Goal: Task Accomplishment & Management: Use online tool/utility

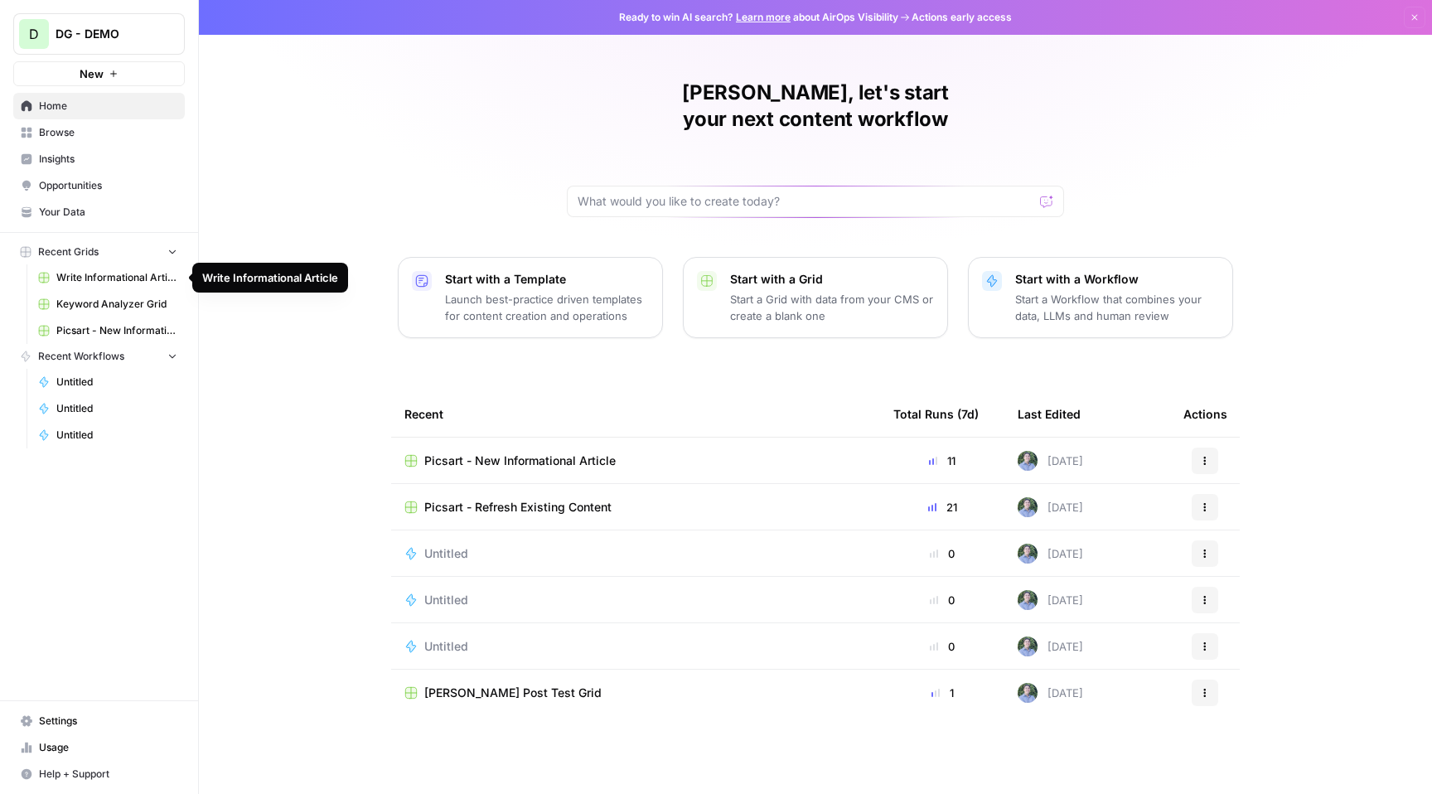
click at [109, 275] on span "Write Informational Article" at bounding box center [116, 277] width 121 height 15
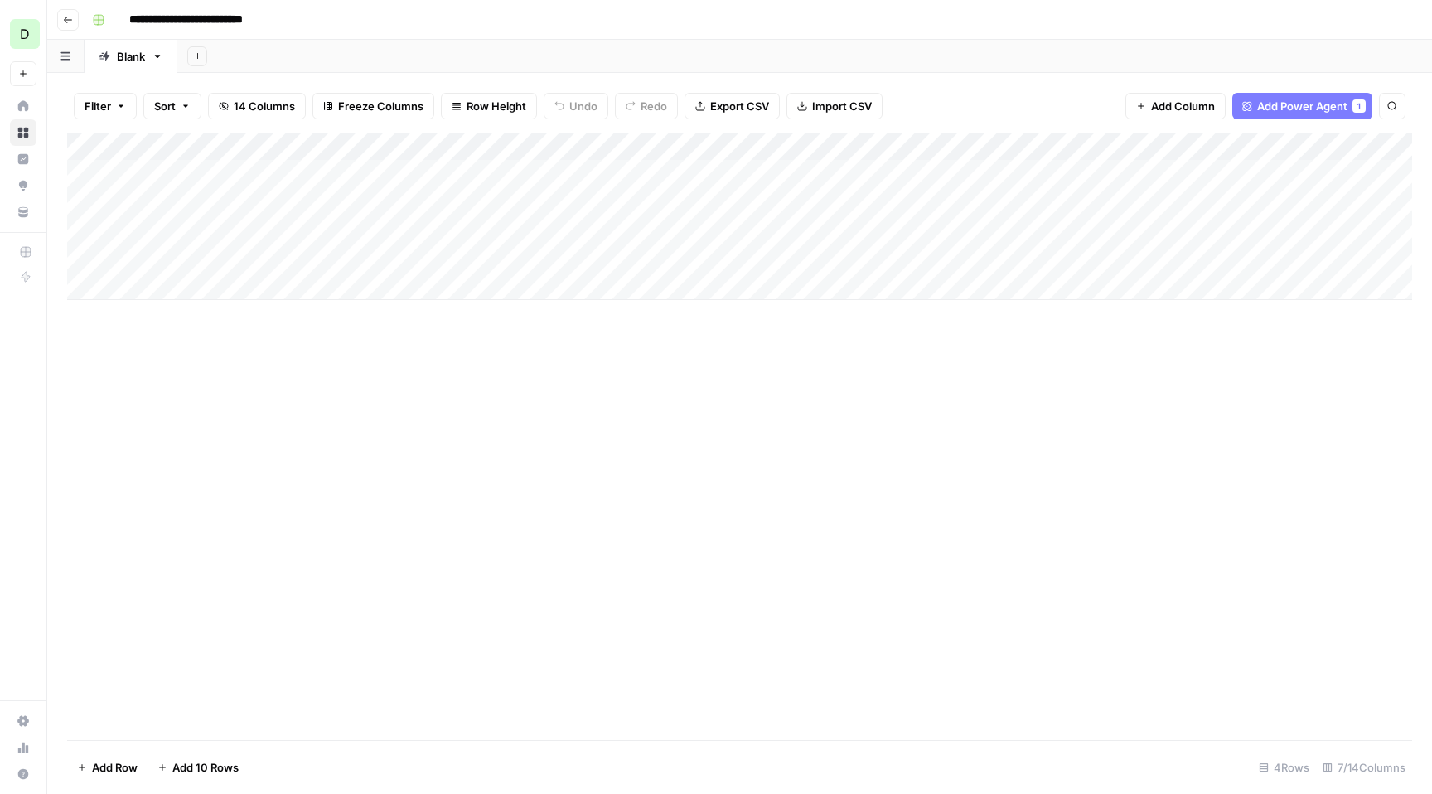
click at [68, 19] on icon "button" at bounding box center [68, 20] width 8 height 7
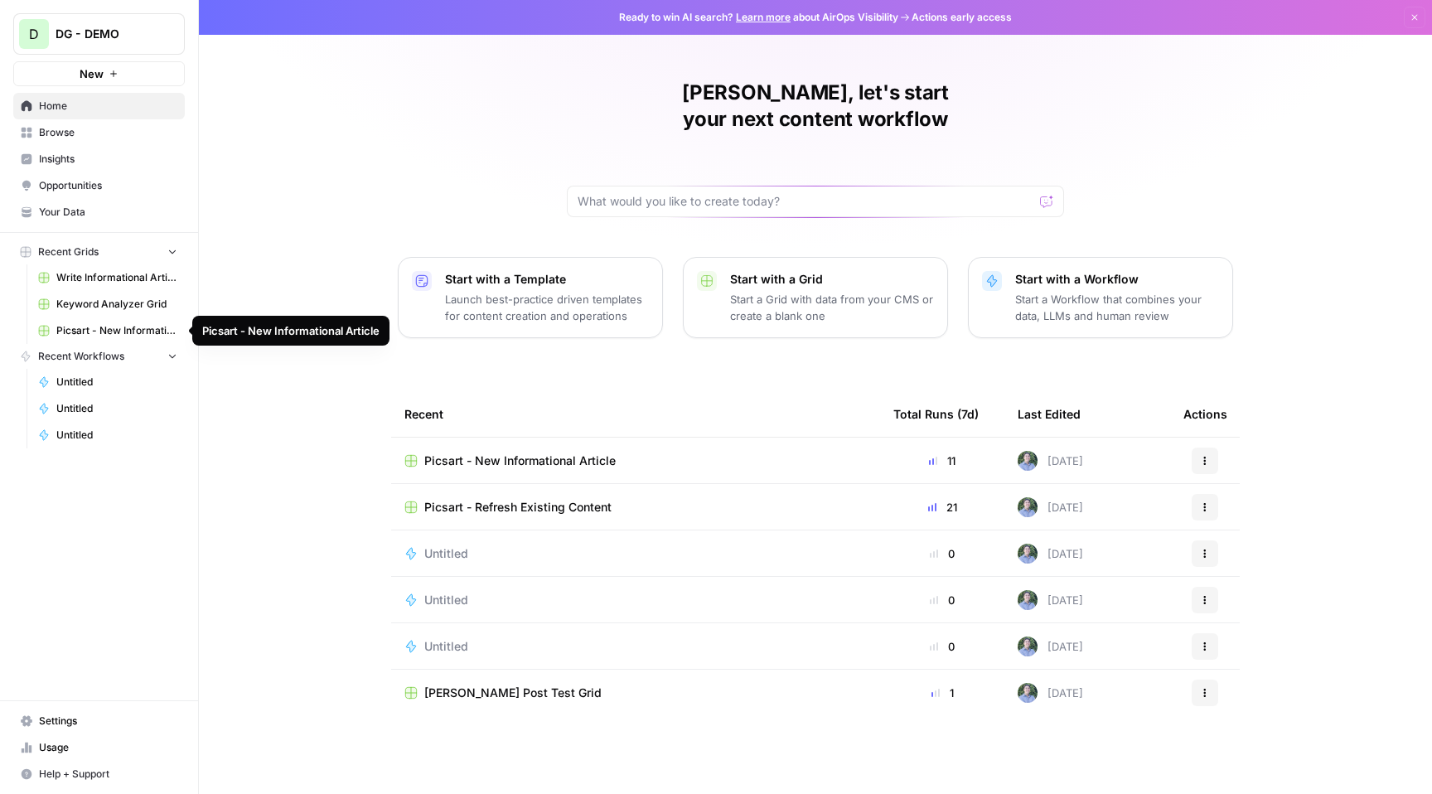
click at [123, 332] on span "Picsart - New Informational Article" at bounding box center [116, 330] width 121 height 15
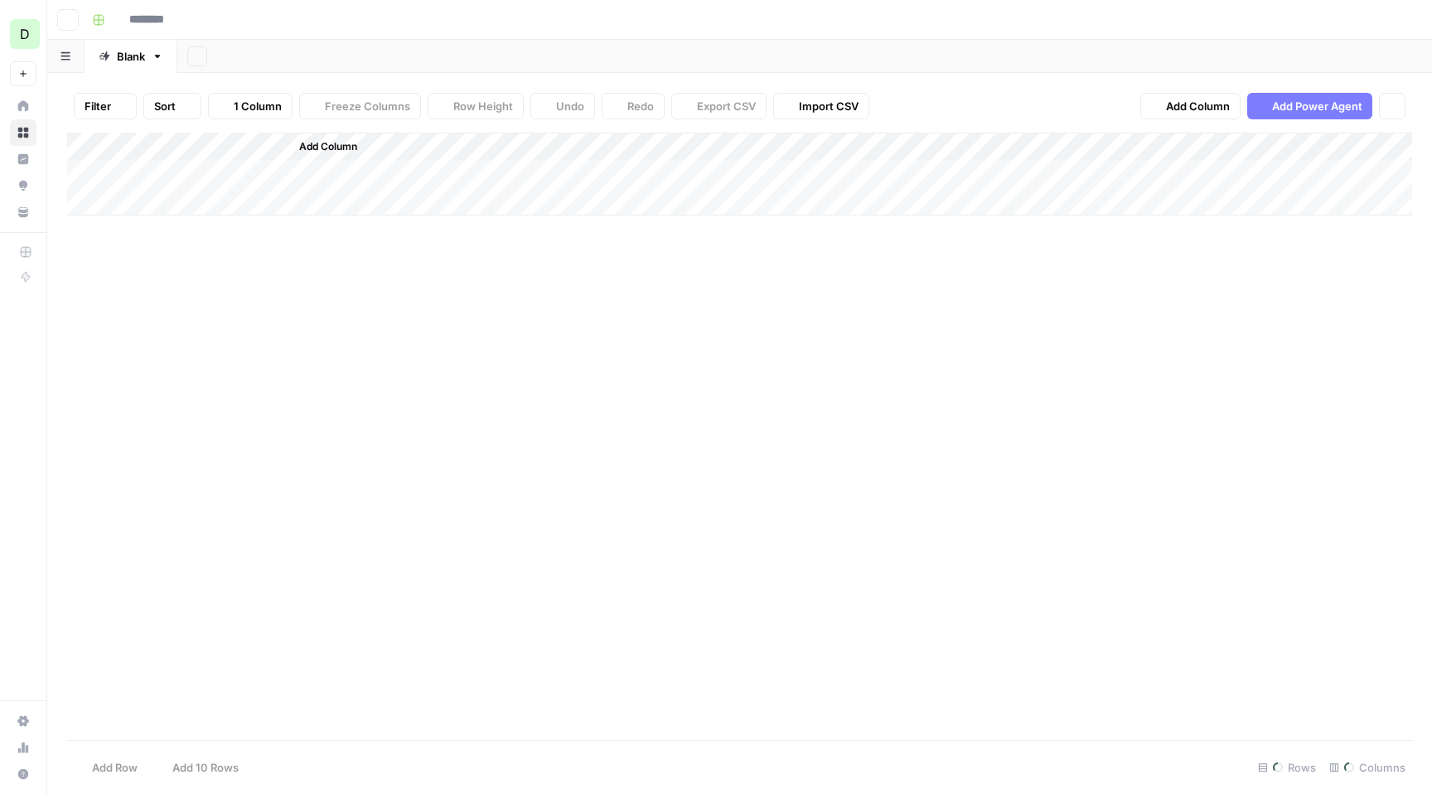
type input "**********"
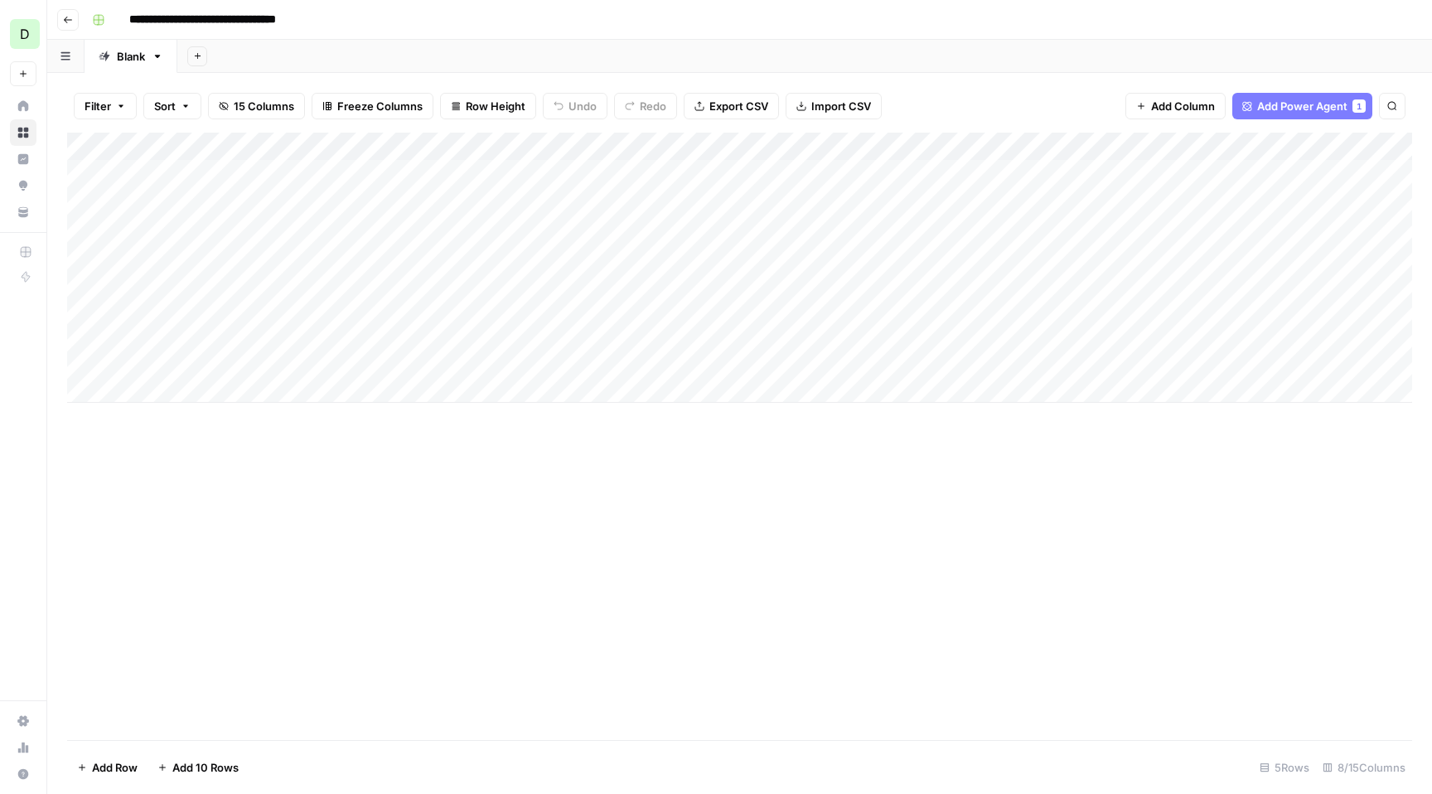
click at [728, 148] on div "Add Column" at bounding box center [739, 268] width 1345 height 270
click at [724, 141] on div at bounding box center [844, 149] width 250 height 33
click at [455, 481] on div "Add Column" at bounding box center [739, 436] width 1345 height 607
click at [405, 183] on div "Add Column" at bounding box center [739, 268] width 1345 height 270
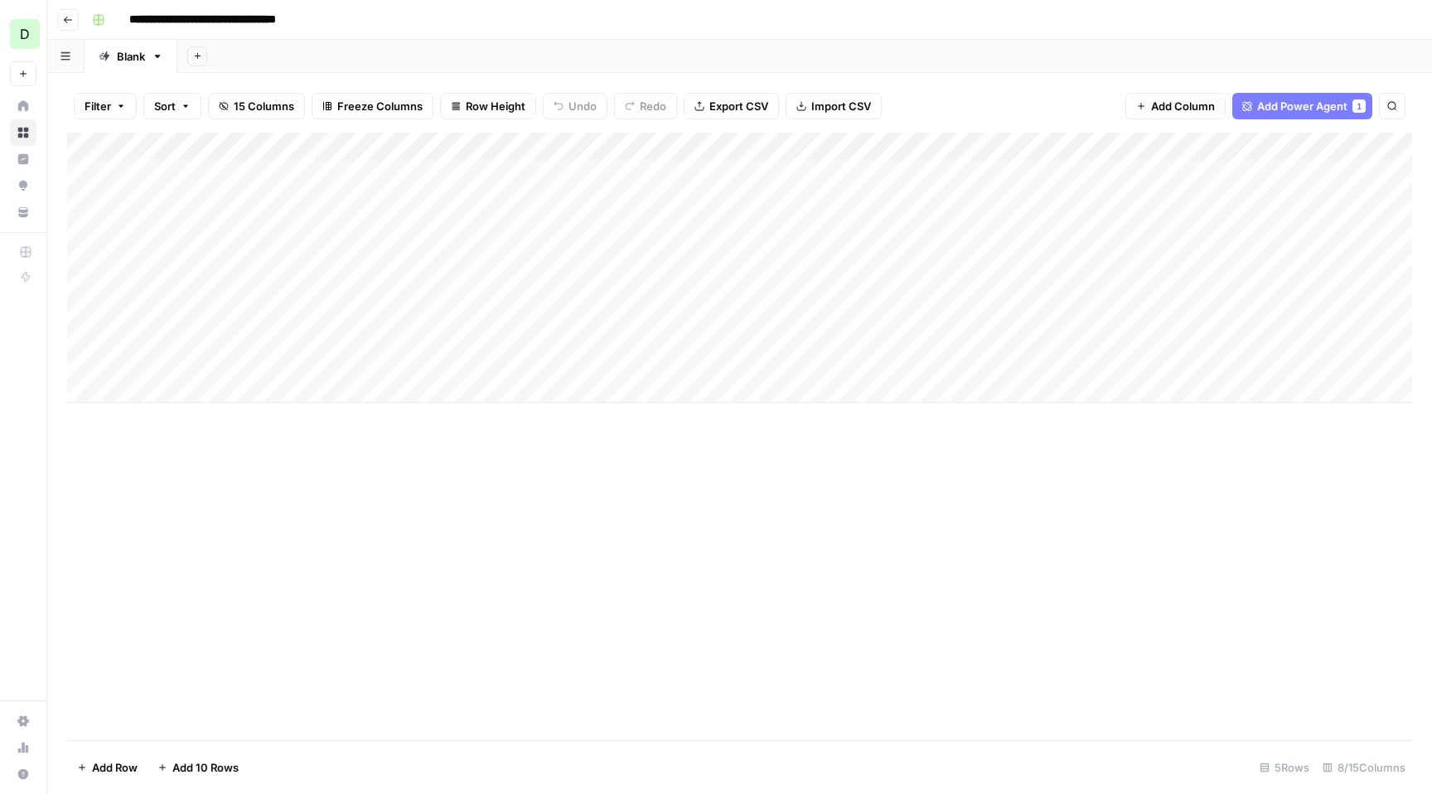
click at [459, 56] on div "Add Sheet" at bounding box center [804, 56] width 1255 height 33
click at [852, 174] on div "Add Column" at bounding box center [739, 268] width 1345 height 270
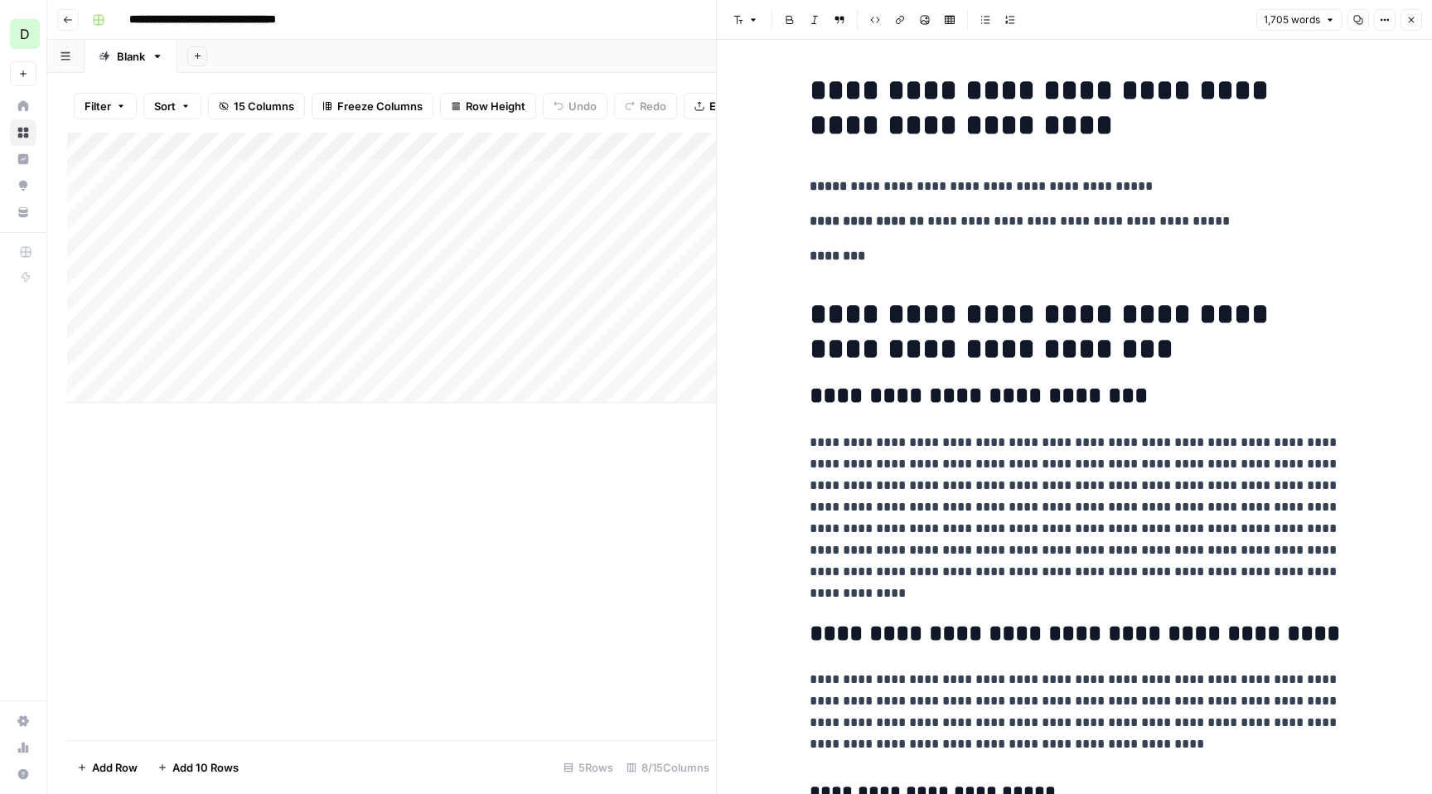
click at [1411, 27] on button "Close" at bounding box center [1412, 20] width 22 height 22
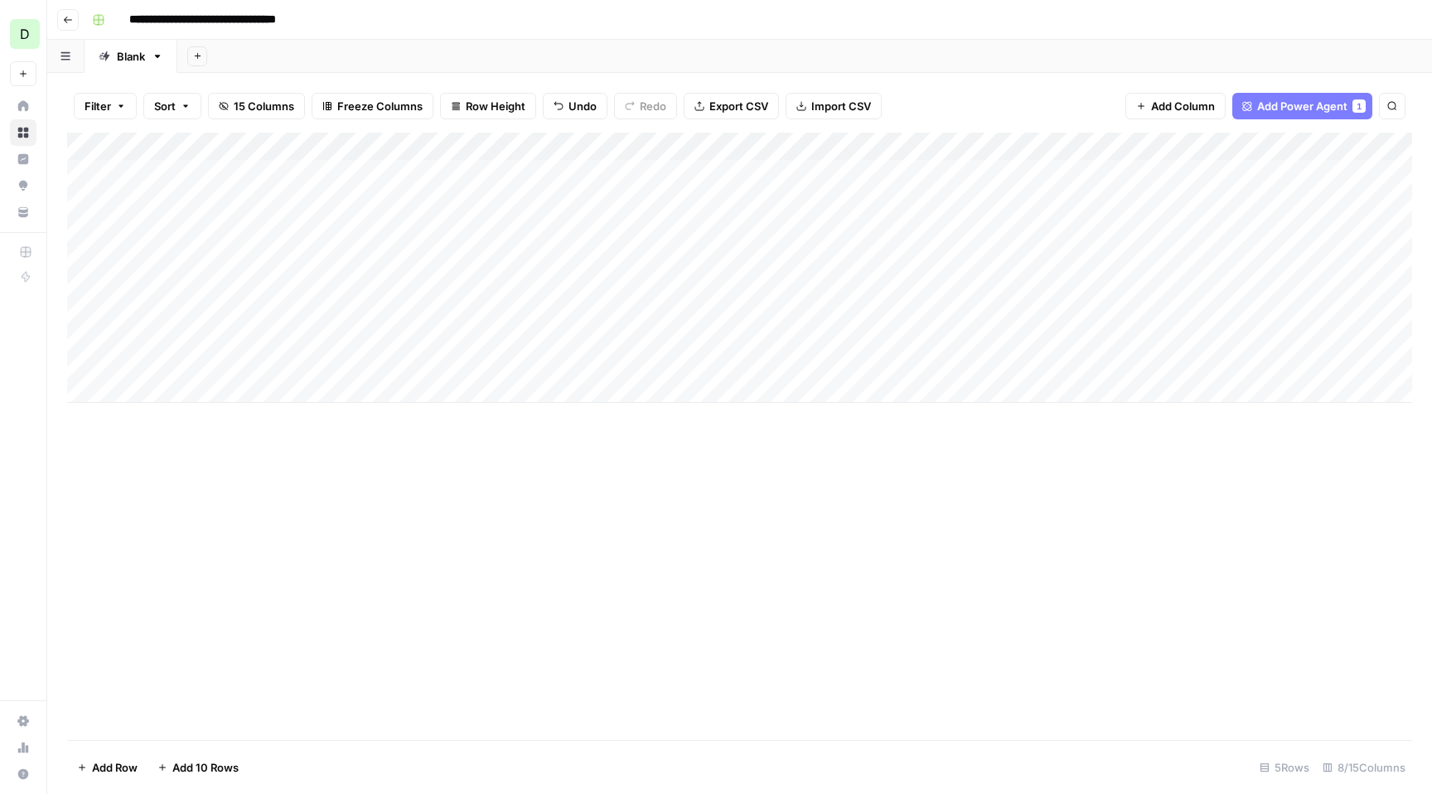
click at [704, 145] on div "Add Column" at bounding box center [739, 268] width 1345 height 270
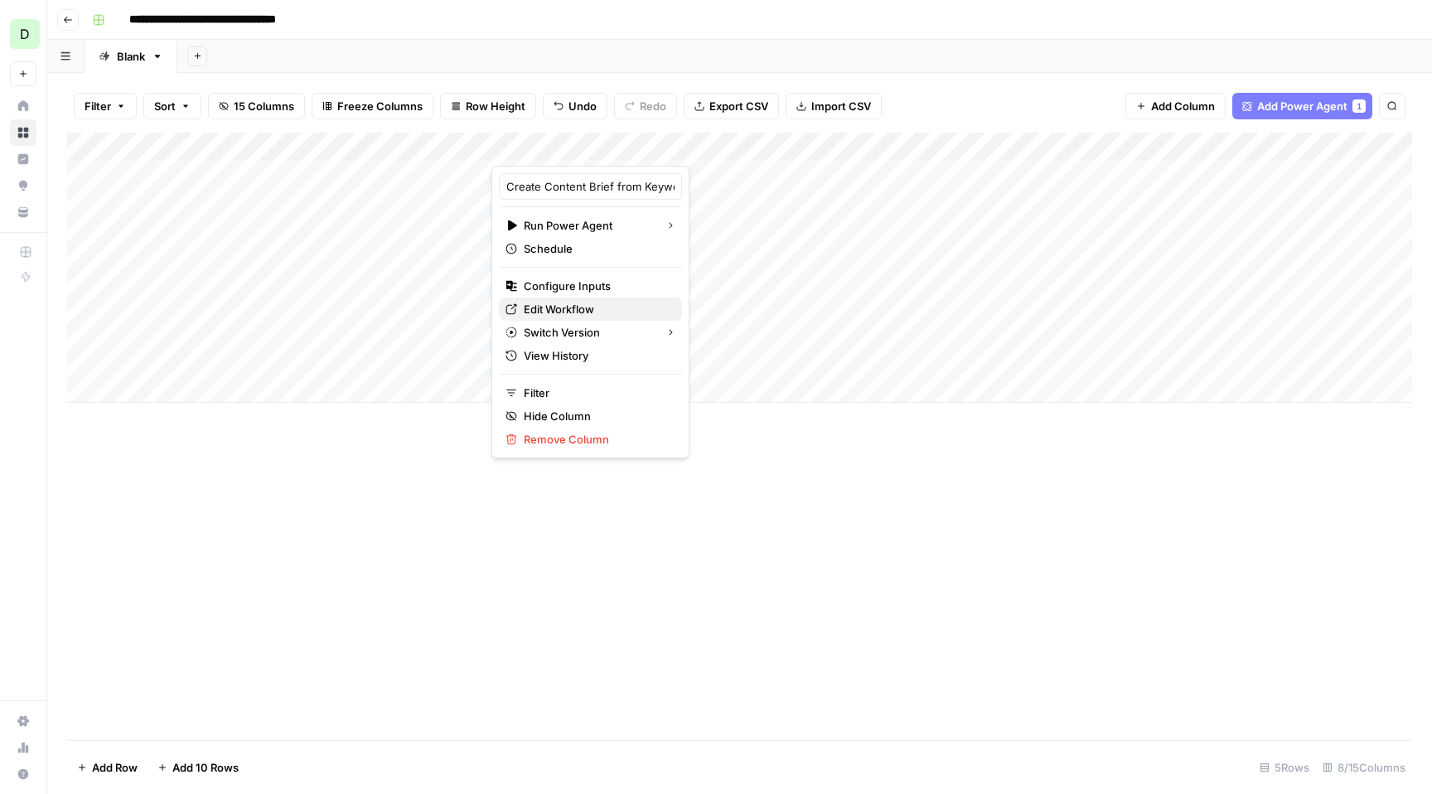
click at [576, 309] on span "Edit Workflow" at bounding box center [596, 309] width 145 height 17
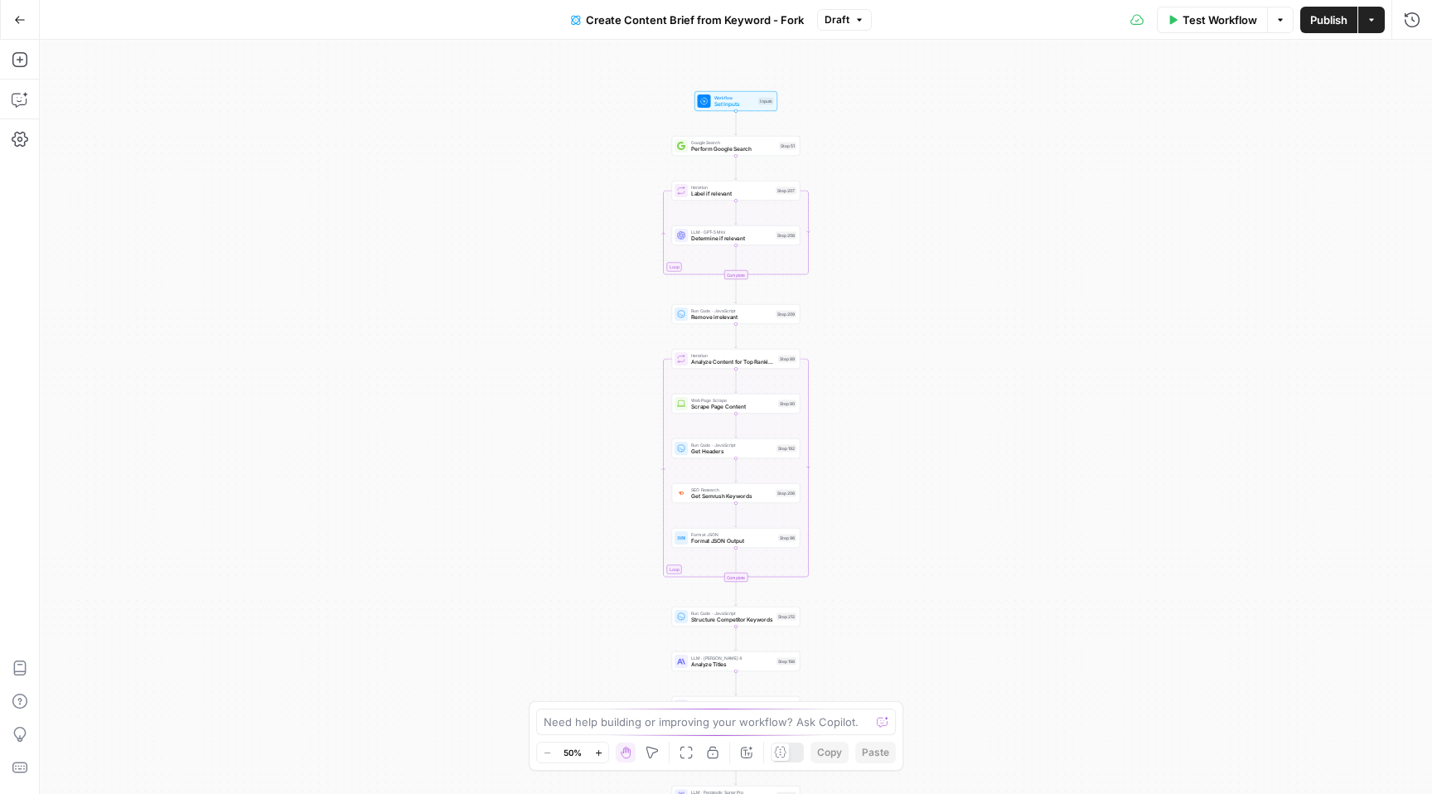
drag, startPoint x: 839, startPoint y: 201, endPoint x: 839, endPoint y: 391, distance: 189.8
click at [839, 392] on div "Workflow Set Inputs Inputs Google Search Perform Google Search Step 51 Loop Ite…" at bounding box center [736, 417] width 1392 height 754
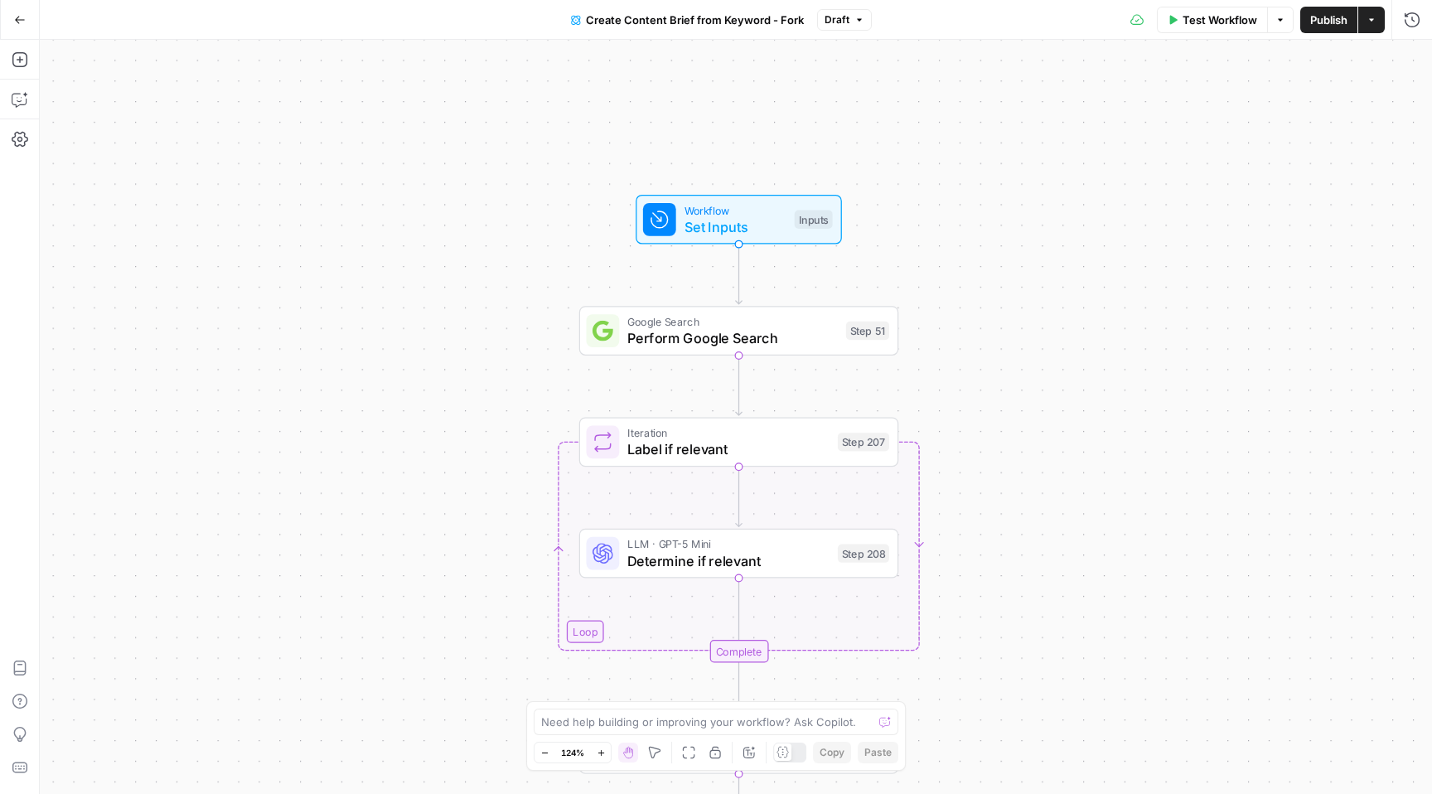
drag, startPoint x: 970, startPoint y: 98, endPoint x: 978, endPoint y: 296, distance: 198.3
click at [978, 296] on div "Workflow Set Inputs Inputs Google Search Perform Google Search Step 51 Loop Ite…" at bounding box center [736, 417] width 1392 height 754
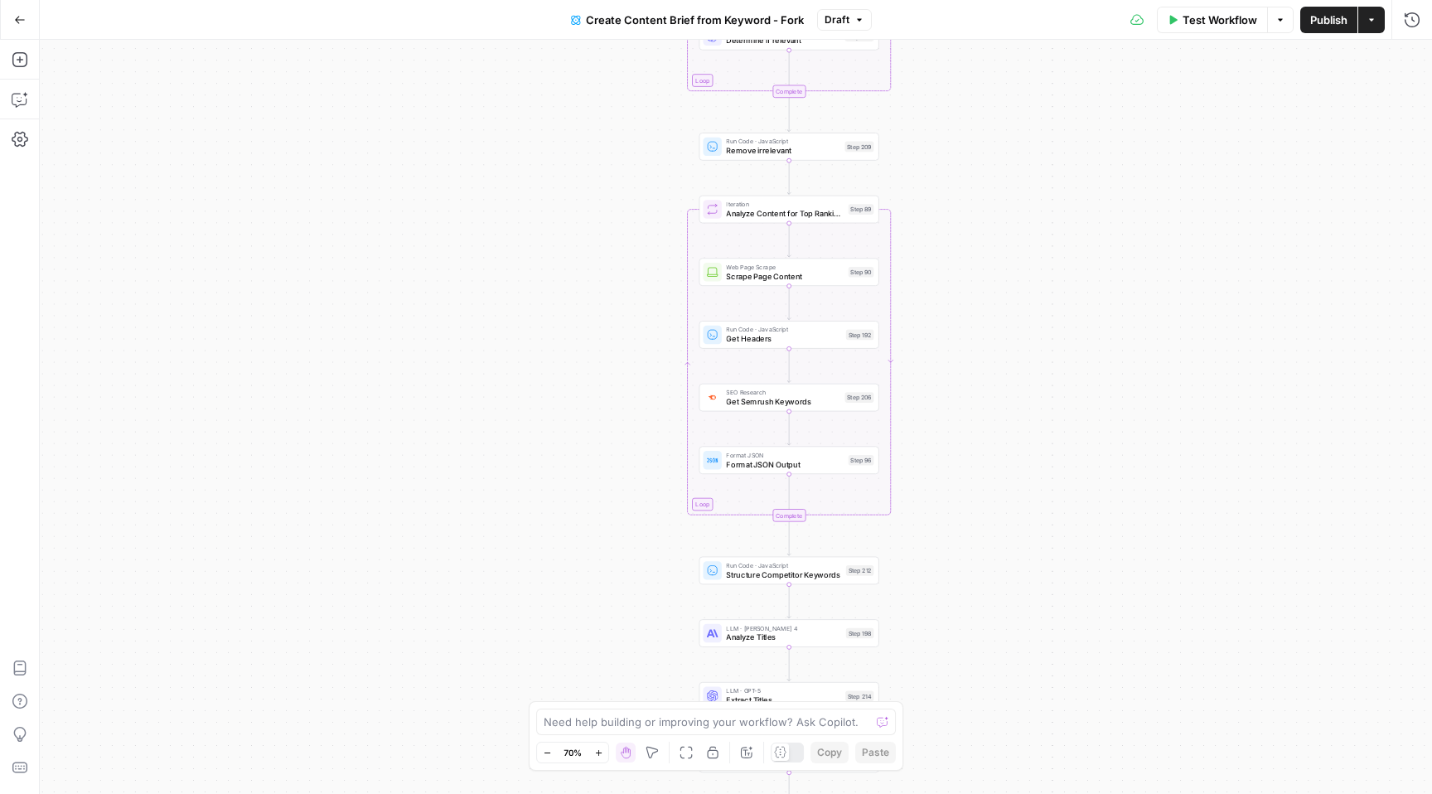
drag, startPoint x: 1065, startPoint y: 344, endPoint x: 974, endPoint y: -30, distance: 384.7
click at [974, 0] on html "D DG - DEMO New Home Browse Insights Opportunities Your Data Recent Grids Write…" at bounding box center [716, 397] width 1432 height 794
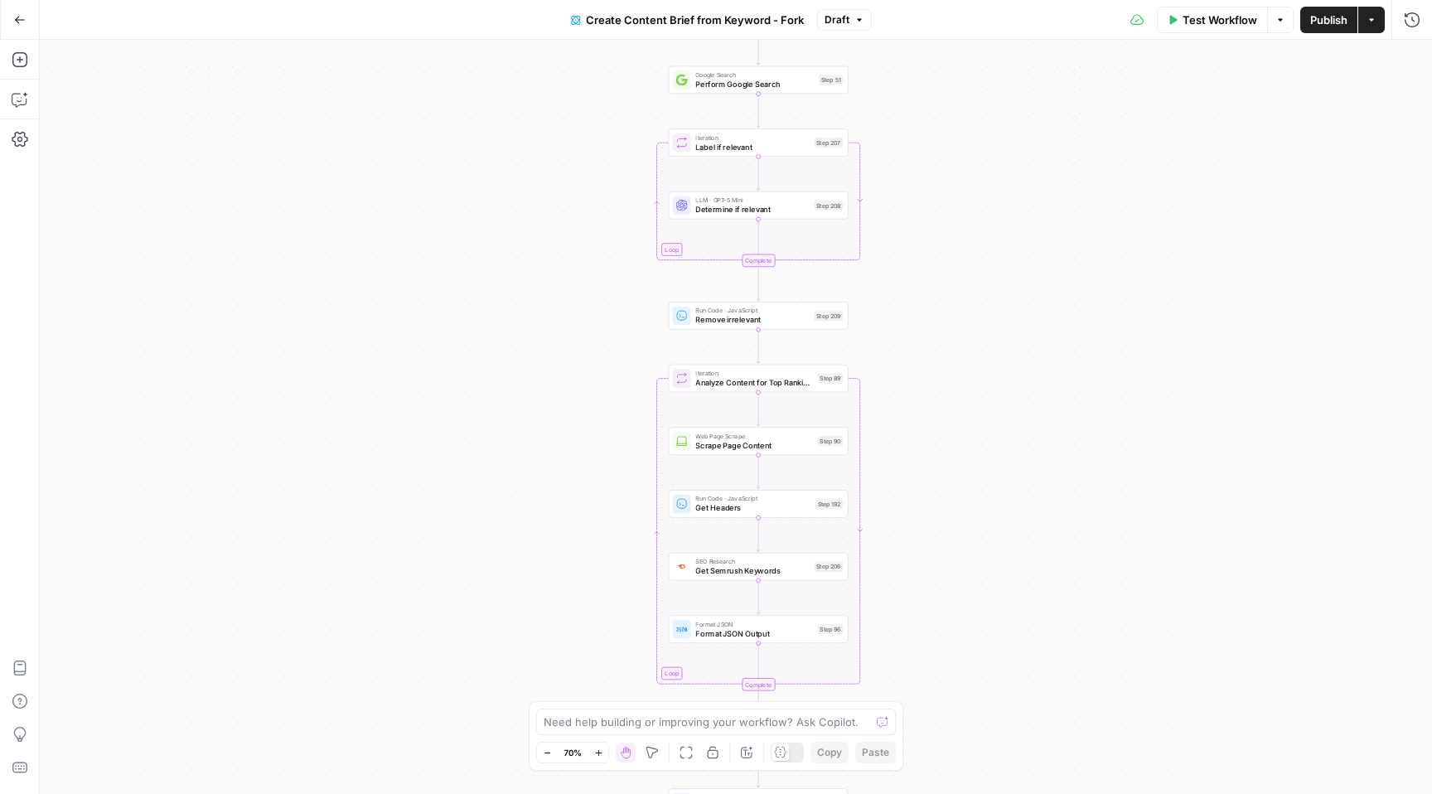
drag, startPoint x: 972, startPoint y: 291, endPoint x: 941, endPoint y: 459, distance: 171.0
click at [941, 459] on div "Workflow Set Inputs Inputs Google Search Perform Google Search Step 51 Loop Ite…" at bounding box center [736, 417] width 1392 height 754
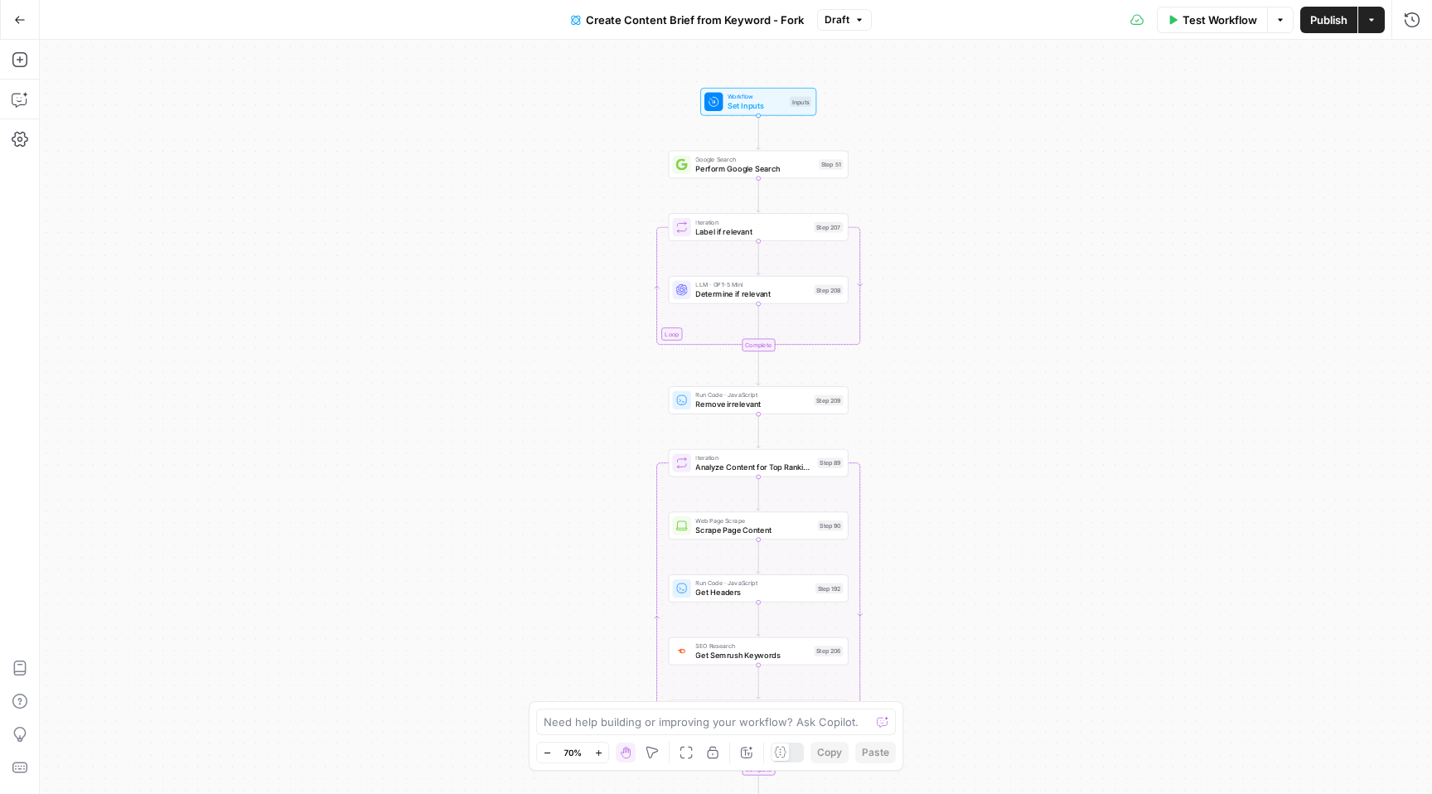
drag, startPoint x: 937, startPoint y: 232, endPoint x: 937, endPoint y: 330, distance: 97.8
click at [937, 332] on div "Workflow Set Inputs Inputs Google Search Perform Google Search Step 51 Loop Ite…" at bounding box center [736, 417] width 1392 height 754
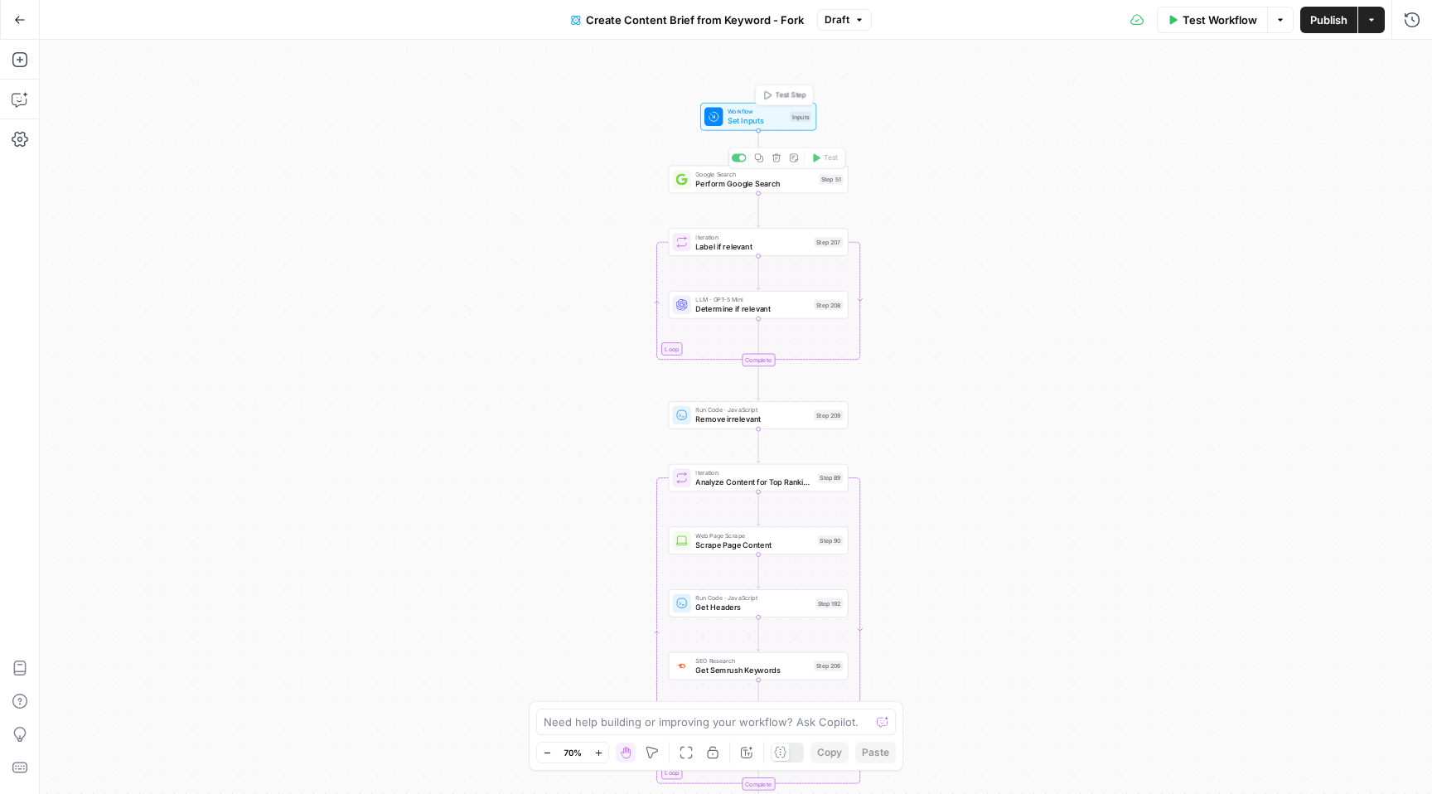
click at [767, 123] on span "Set Inputs" at bounding box center [756, 121] width 57 height 12
click at [769, 312] on span "Determine if relevant" at bounding box center [752, 309] width 114 height 12
type textarea "Determine if relevant"
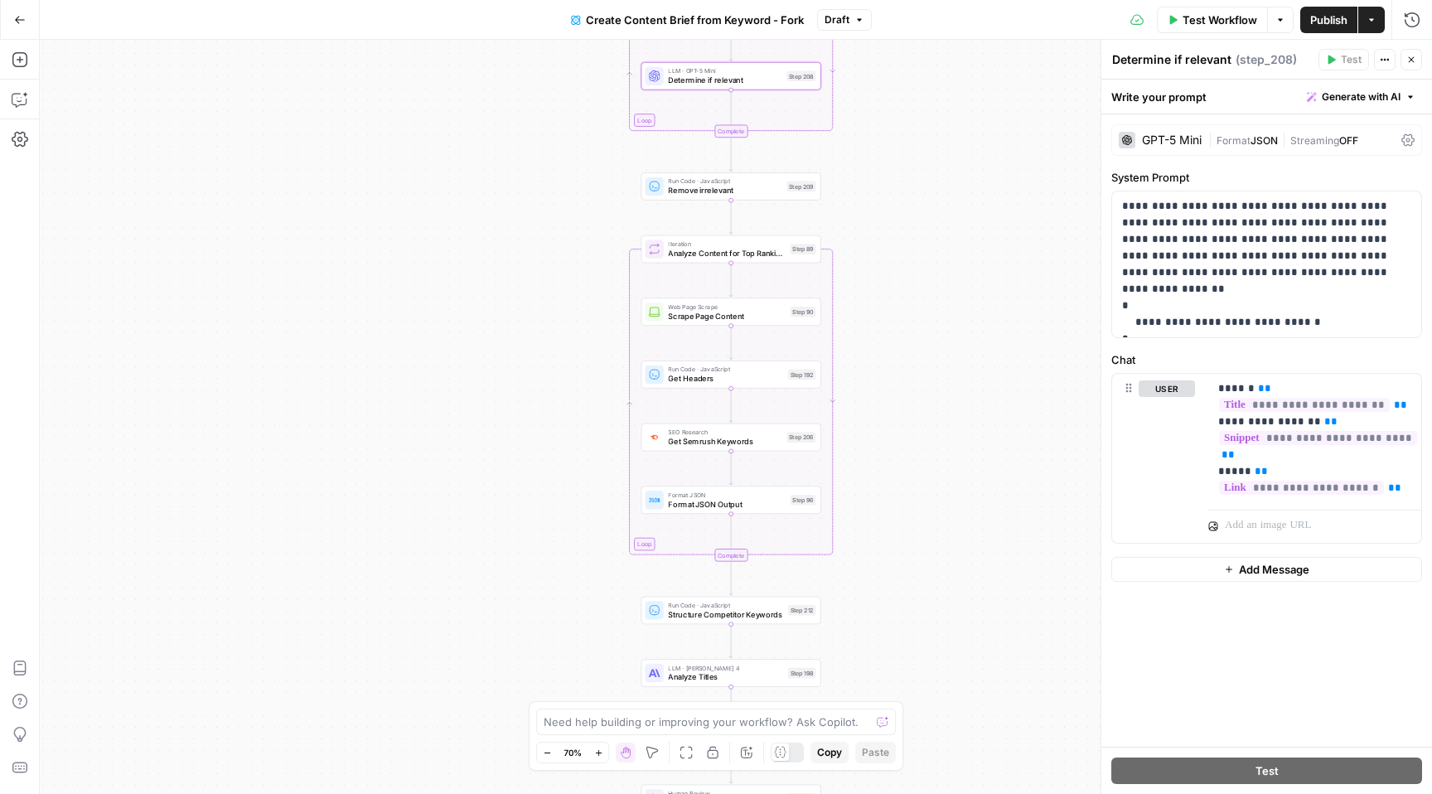
drag, startPoint x: 990, startPoint y: 424, endPoint x: 963, endPoint y: 192, distance: 233.6
click at [963, 192] on div "Workflow Set Inputs Inputs Google Search Perform Google Search Step 51 Loop Ite…" at bounding box center [736, 417] width 1392 height 754
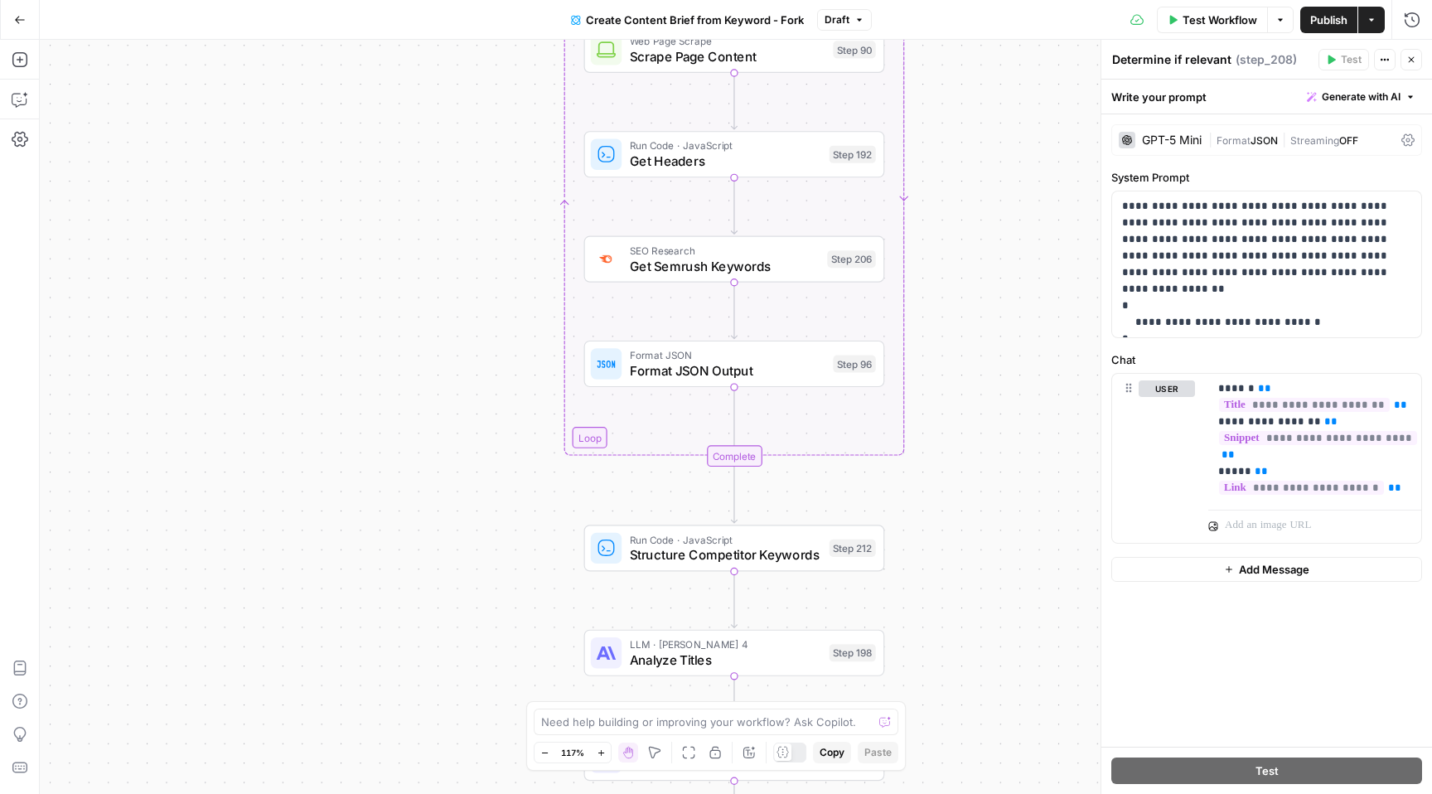
drag, startPoint x: 519, startPoint y: 592, endPoint x: 519, endPoint y: 362, distance: 229.6
click at [519, 362] on div "Workflow Set Inputs Inputs Google Search Perform Google Search Step 51 Loop Ite…" at bounding box center [736, 417] width 1392 height 754
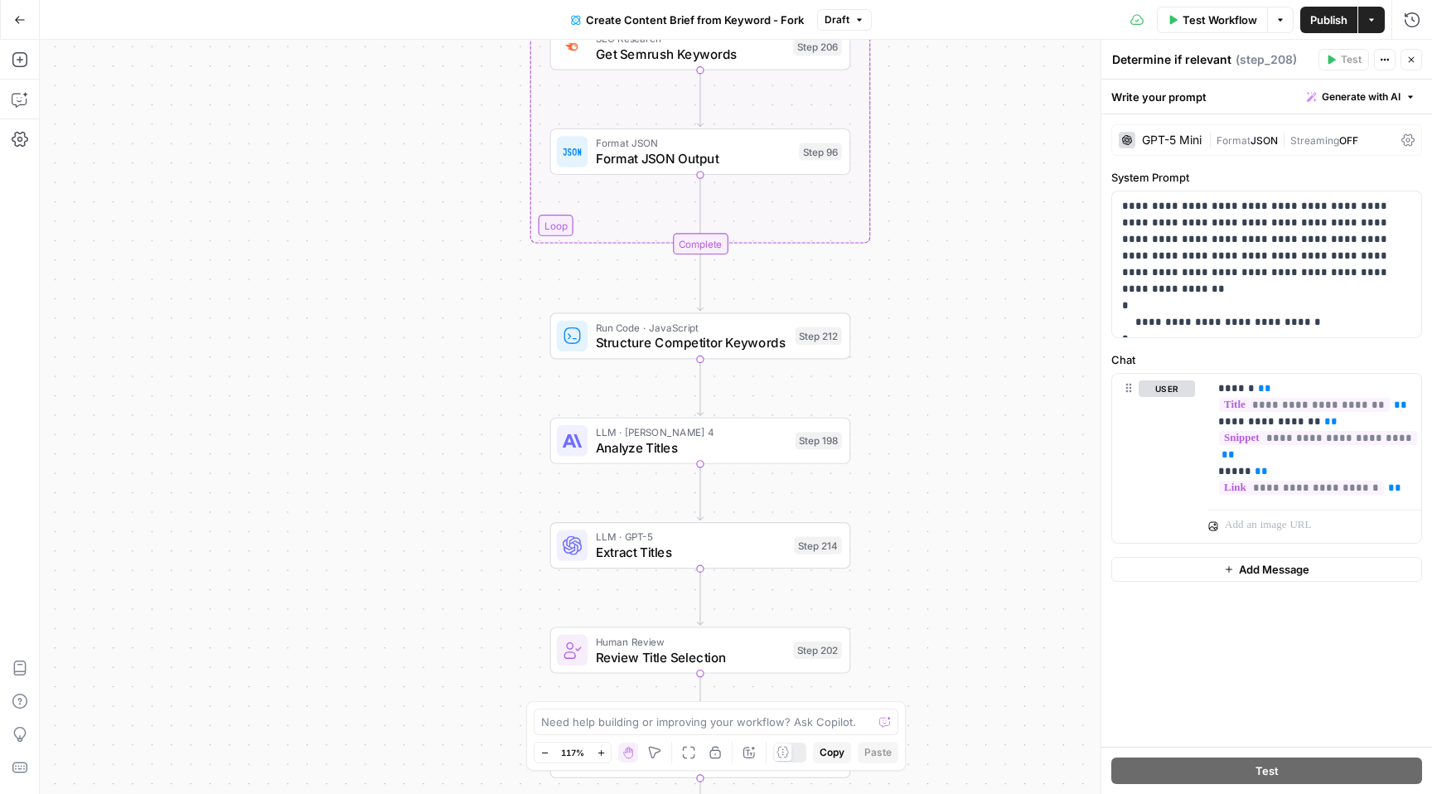
drag, startPoint x: 549, startPoint y: 532, endPoint x: 515, endPoint y: 317, distance: 217.3
click at [515, 317] on div "Workflow Set Inputs Inputs Google Search Perform Google Search Step 51 Loop Ite…" at bounding box center [736, 417] width 1392 height 754
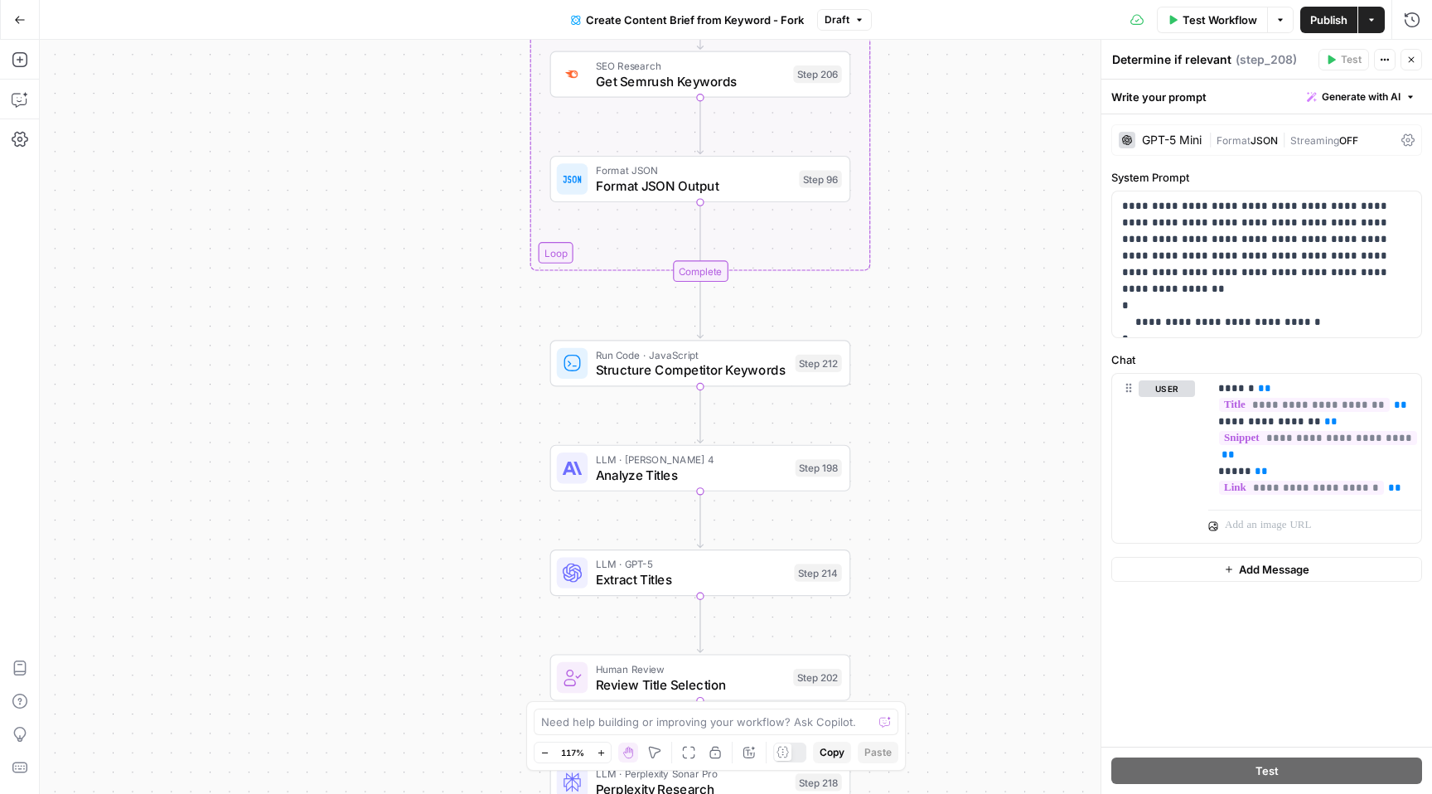
drag, startPoint x: 946, startPoint y: 183, endPoint x: 946, endPoint y: 276, distance: 92.8
click at [946, 276] on div "Workflow Set Inputs Inputs Google Search Perform Google Search Step 51 Loop Ite…" at bounding box center [736, 417] width 1392 height 754
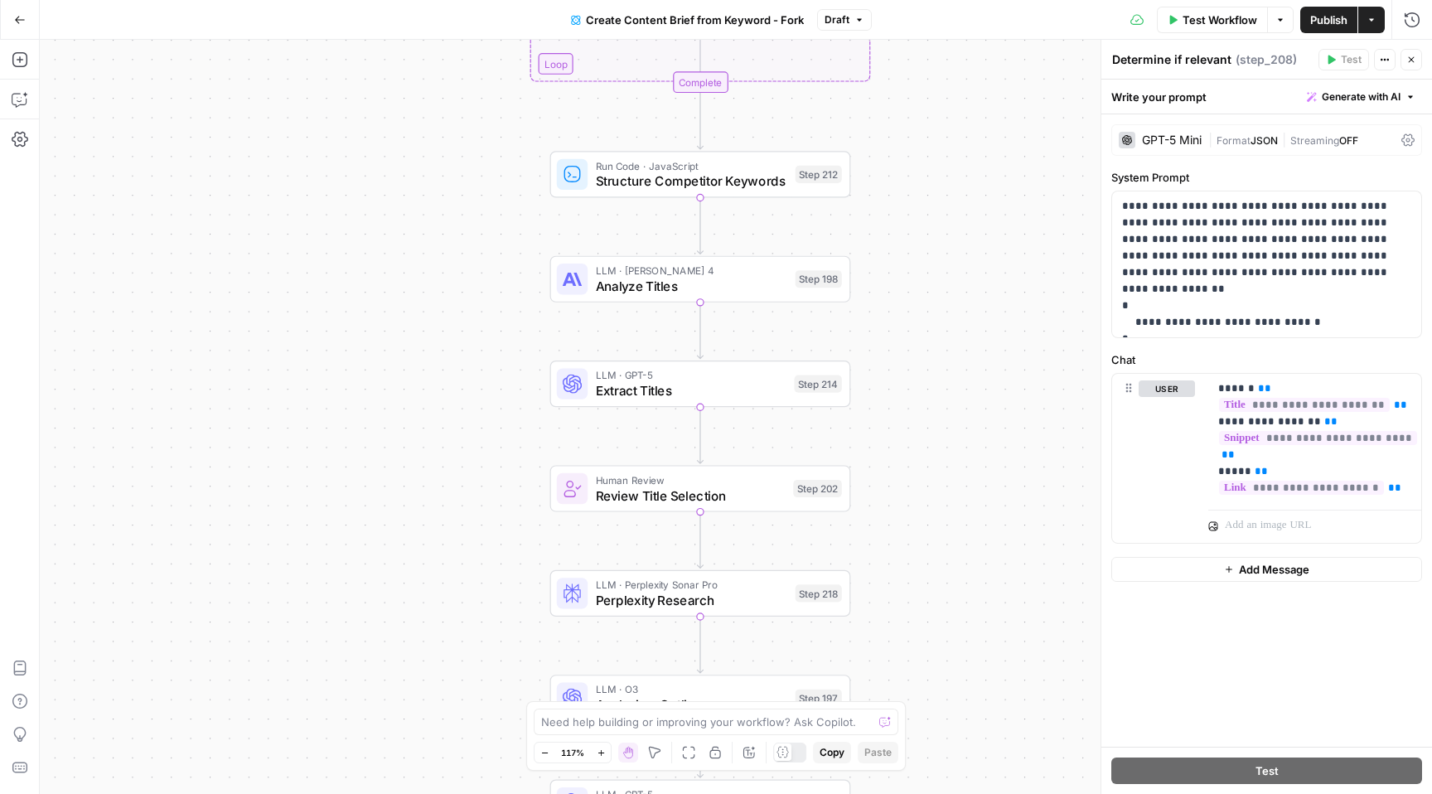
drag, startPoint x: 908, startPoint y: 476, endPoint x: 908, endPoint y: 224, distance: 251.9
click at [908, 224] on div "Workflow Set Inputs Inputs Google Search Perform Google Search Step 51 Loop Ite…" at bounding box center [736, 417] width 1392 height 754
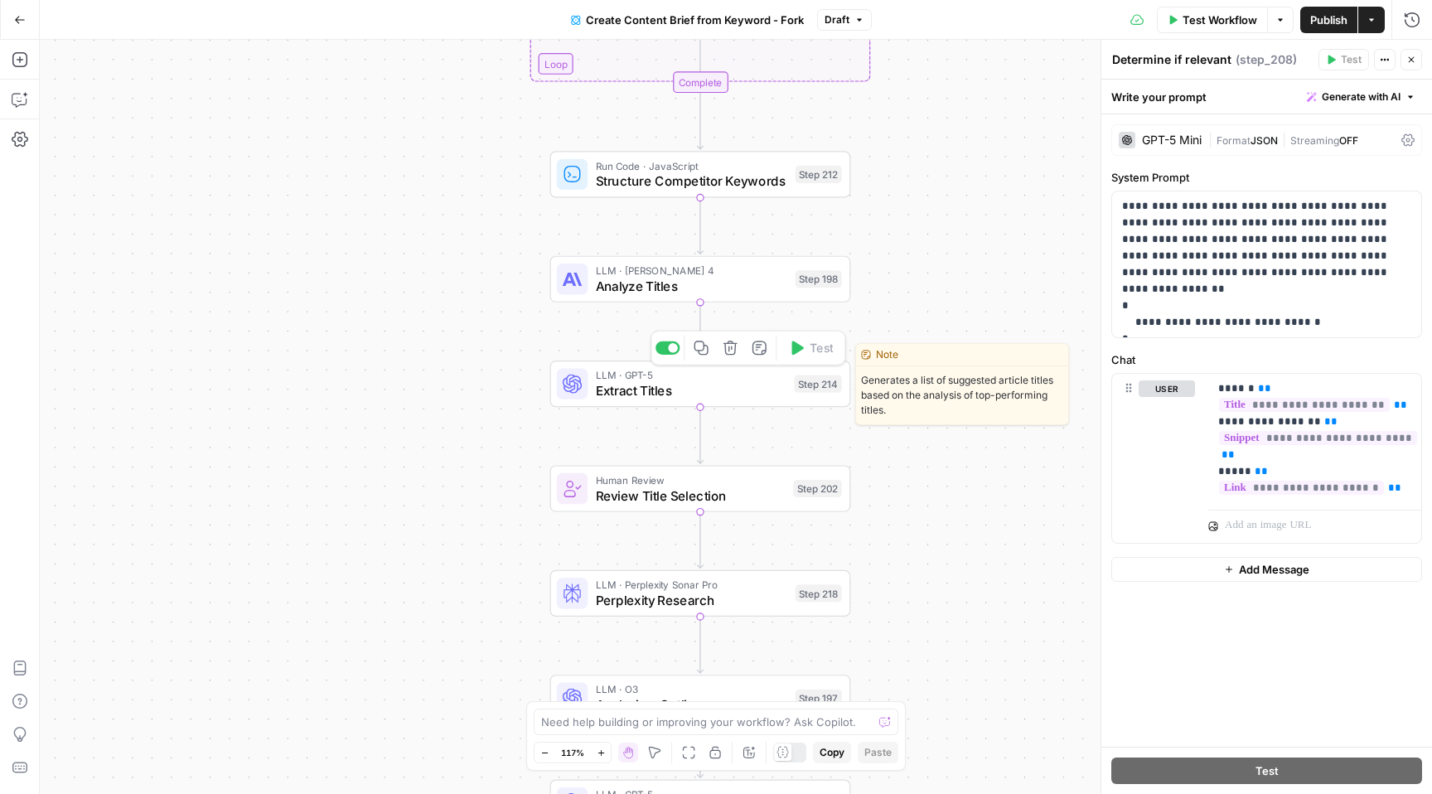
click at [707, 381] on span "Extract Titles" at bounding box center [691, 390] width 191 height 19
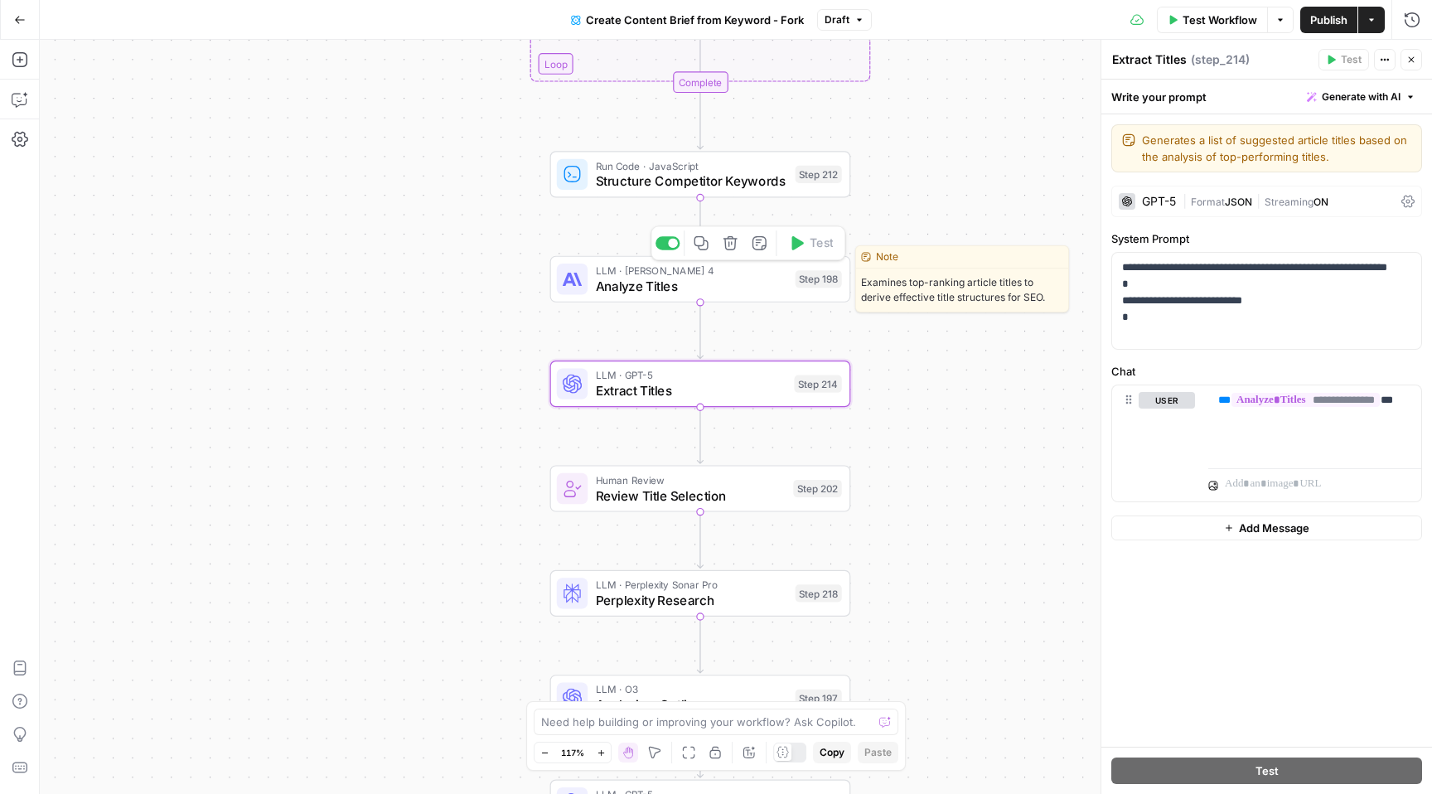
click at [738, 276] on span "Analyze Titles" at bounding box center [692, 285] width 192 height 19
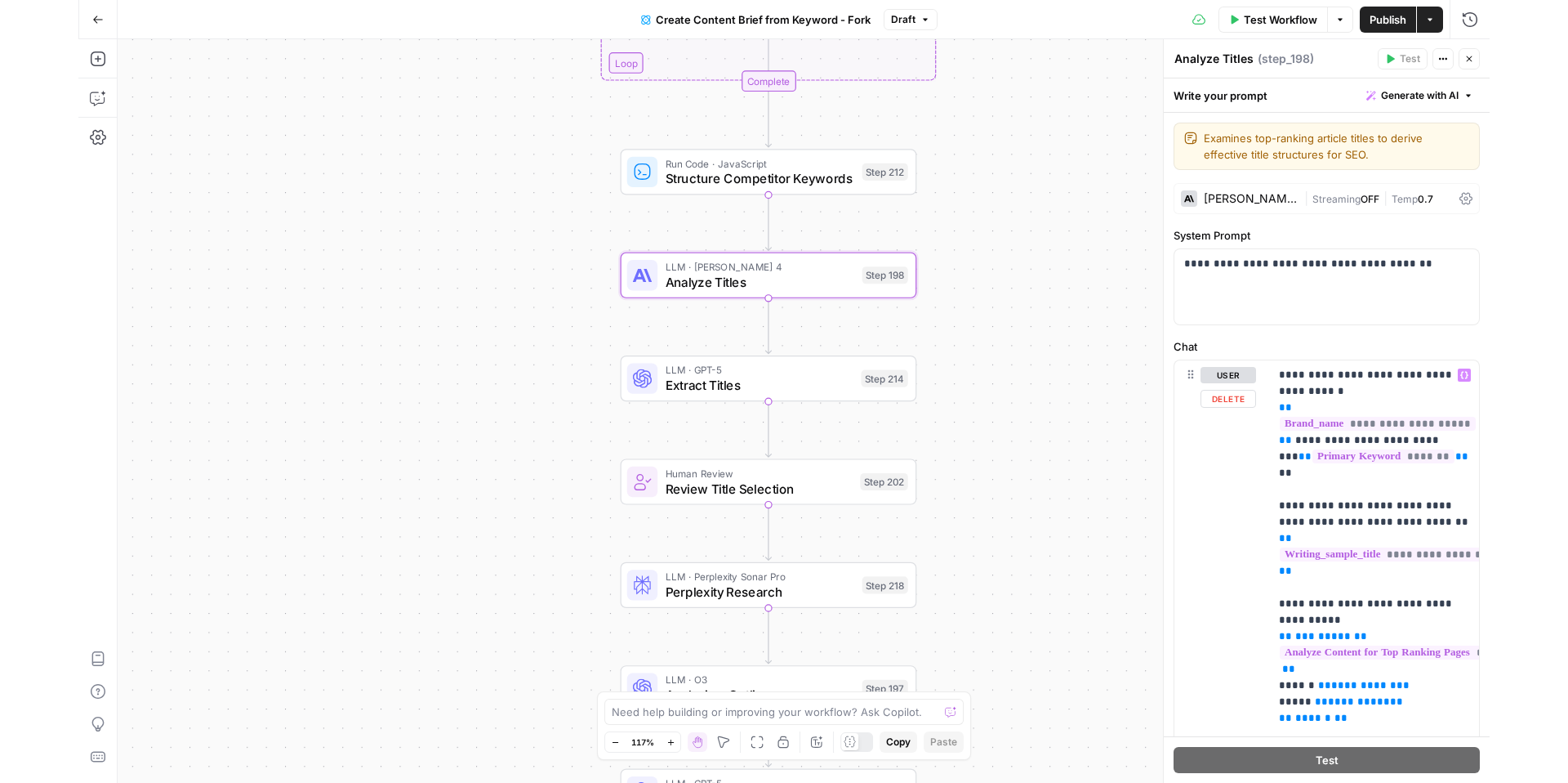
scroll to position [99, 0]
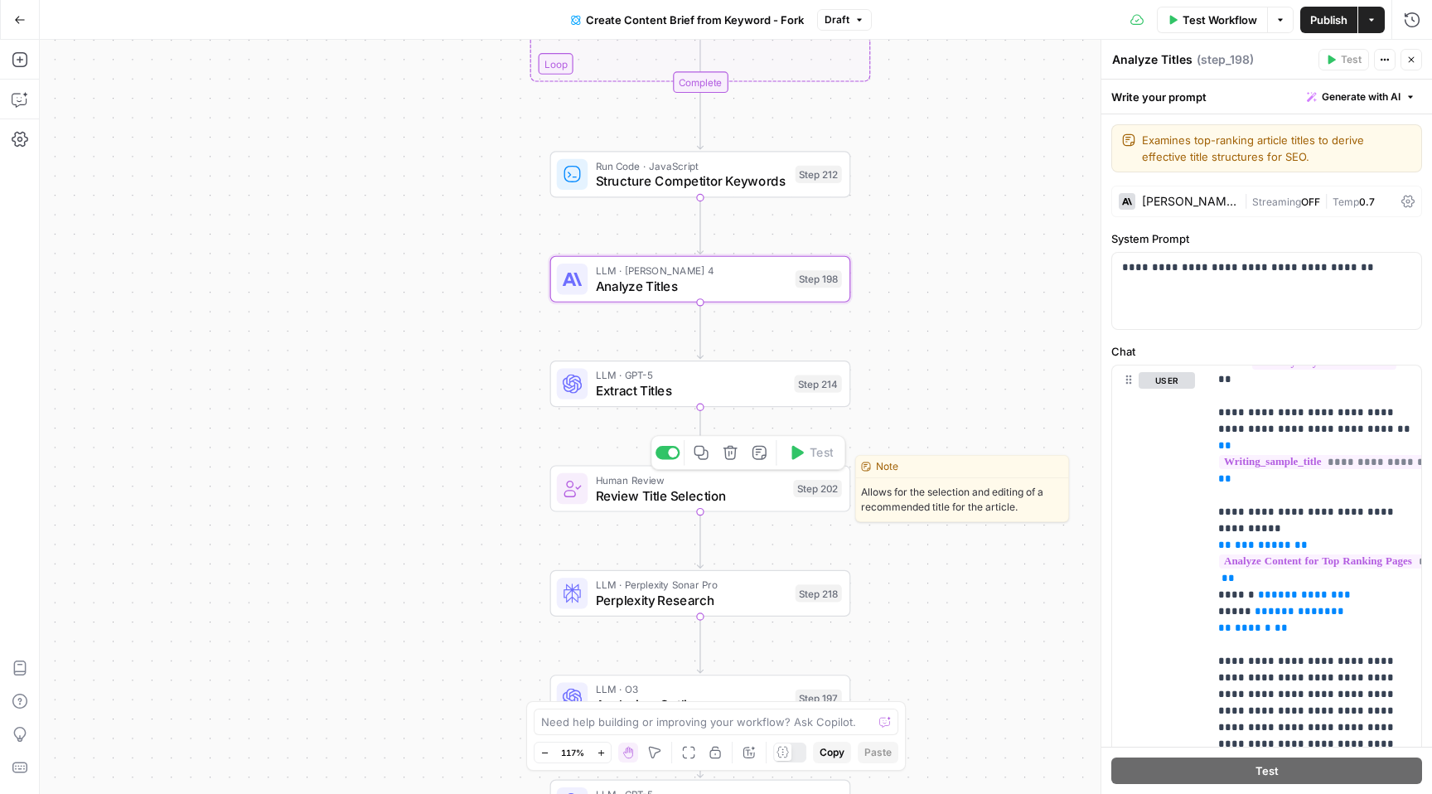
click at [714, 491] on span "Review Title Selection" at bounding box center [691, 495] width 190 height 19
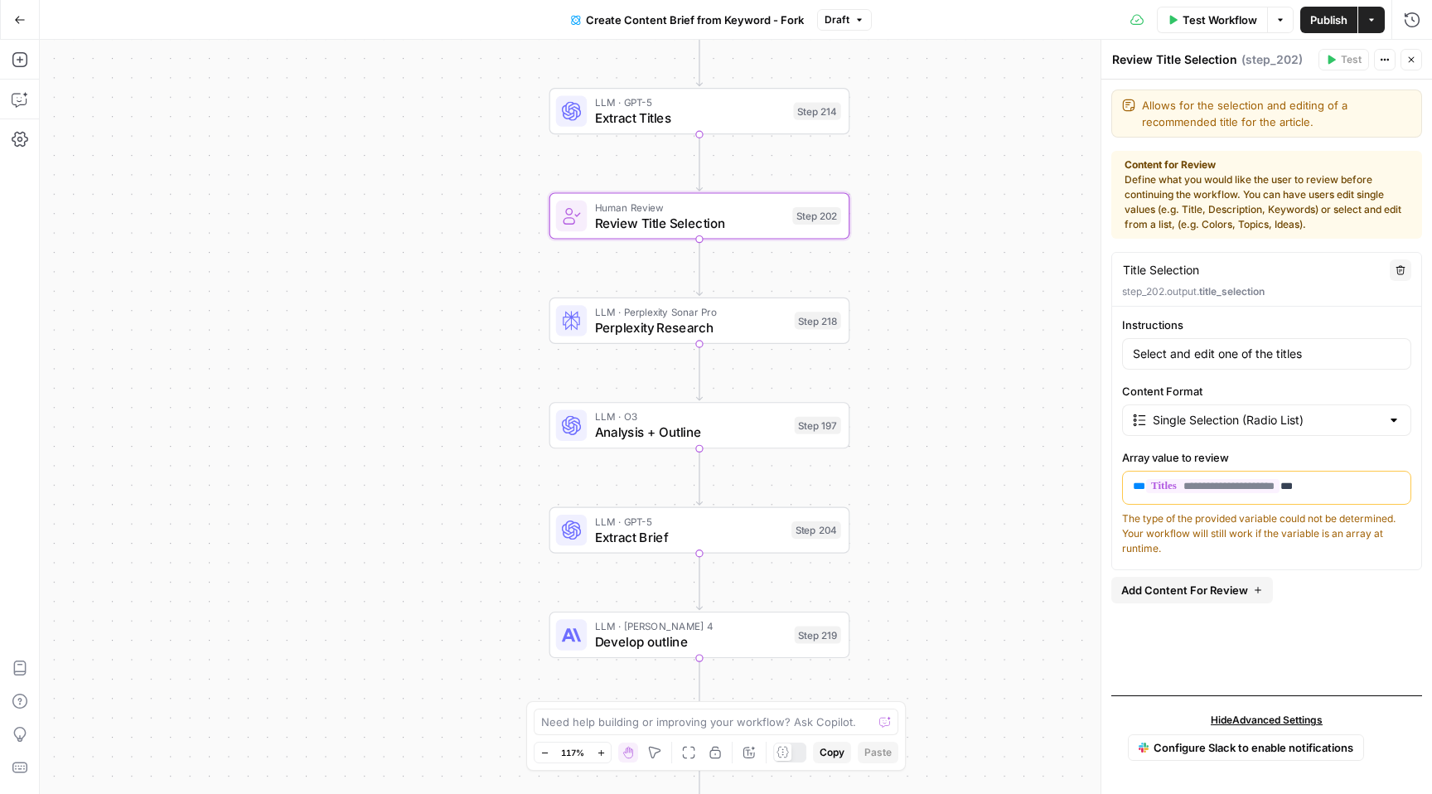
drag, startPoint x: 923, startPoint y: 442, endPoint x: 921, endPoint y: 169, distance: 272.7
click at [921, 169] on div "Workflow Set Inputs Inputs Google Search Perform Google Search Step 51 Loop Ite…" at bounding box center [736, 417] width 1392 height 754
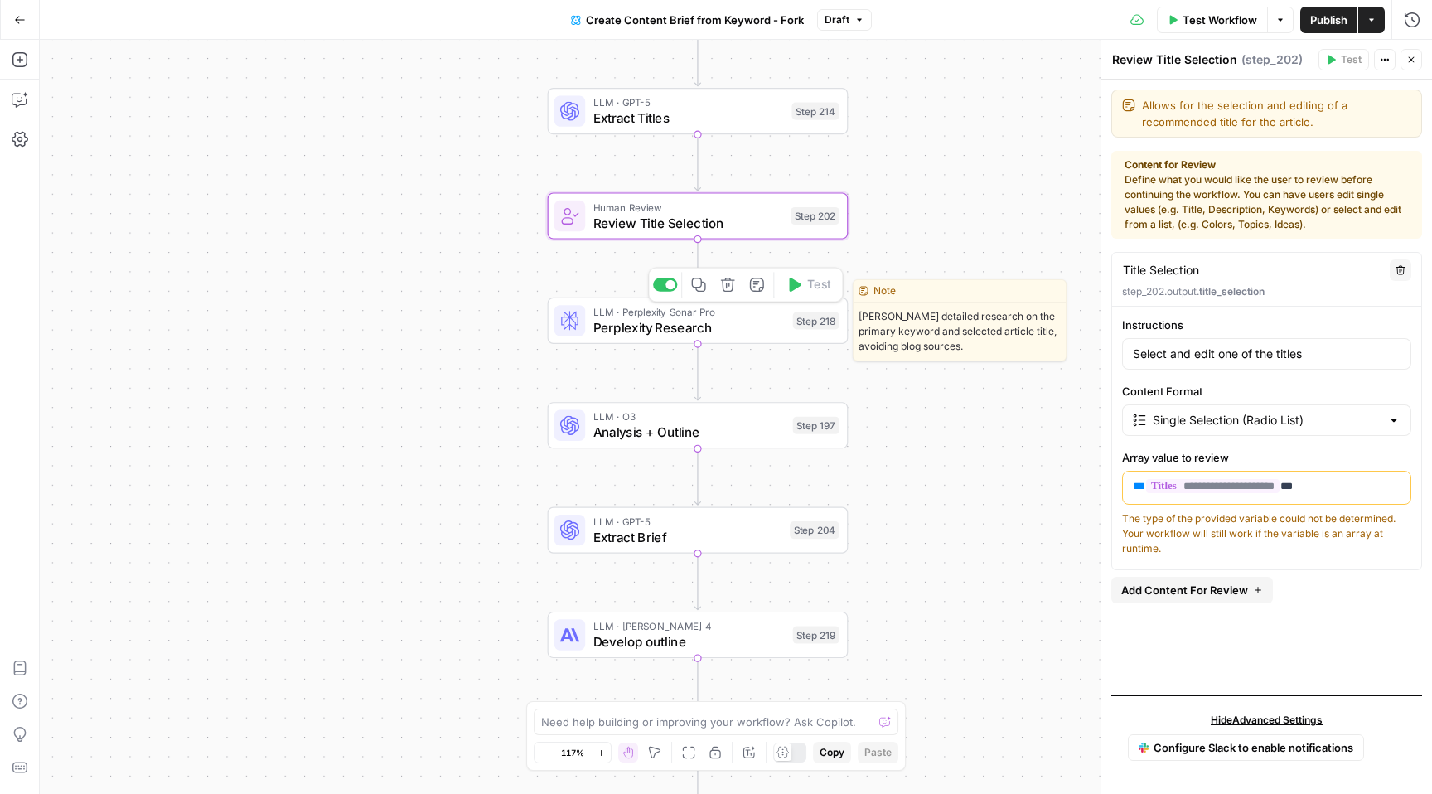
click at [726, 327] on span "Perplexity Research" at bounding box center [689, 326] width 192 height 19
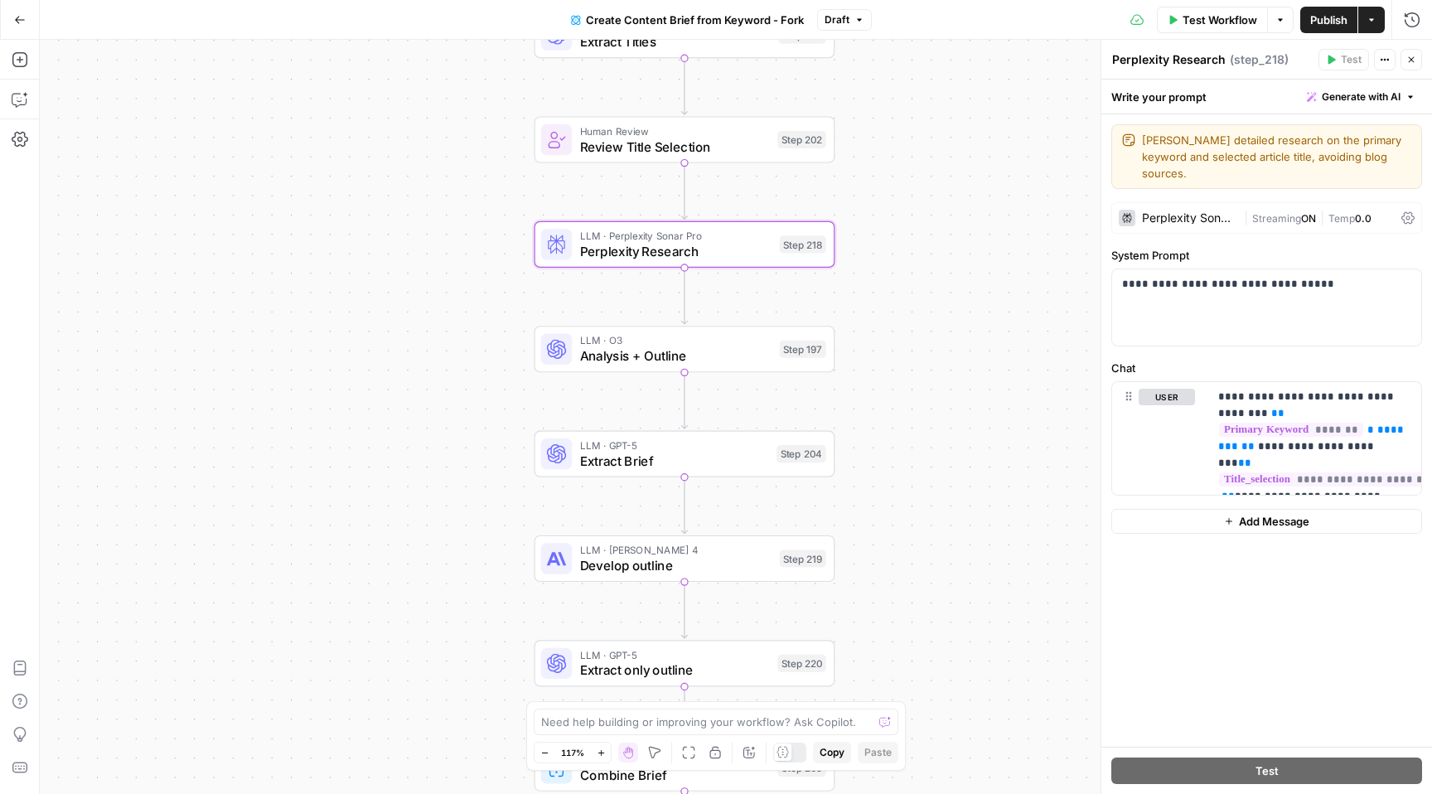
drag, startPoint x: 892, startPoint y: 456, endPoint x: 879, endPoint y: 380, distance: 77.4
click at [879, 380] on div "Workflow Set Inputs Inputs Google Search Perform Google Search Step 51 Loop Ite…" at bounding box center [736, 417] width 1392 height 754
click at [750, 351] on span "Analysis + Outline" at bounding box center [676, 355] width 192 height 19
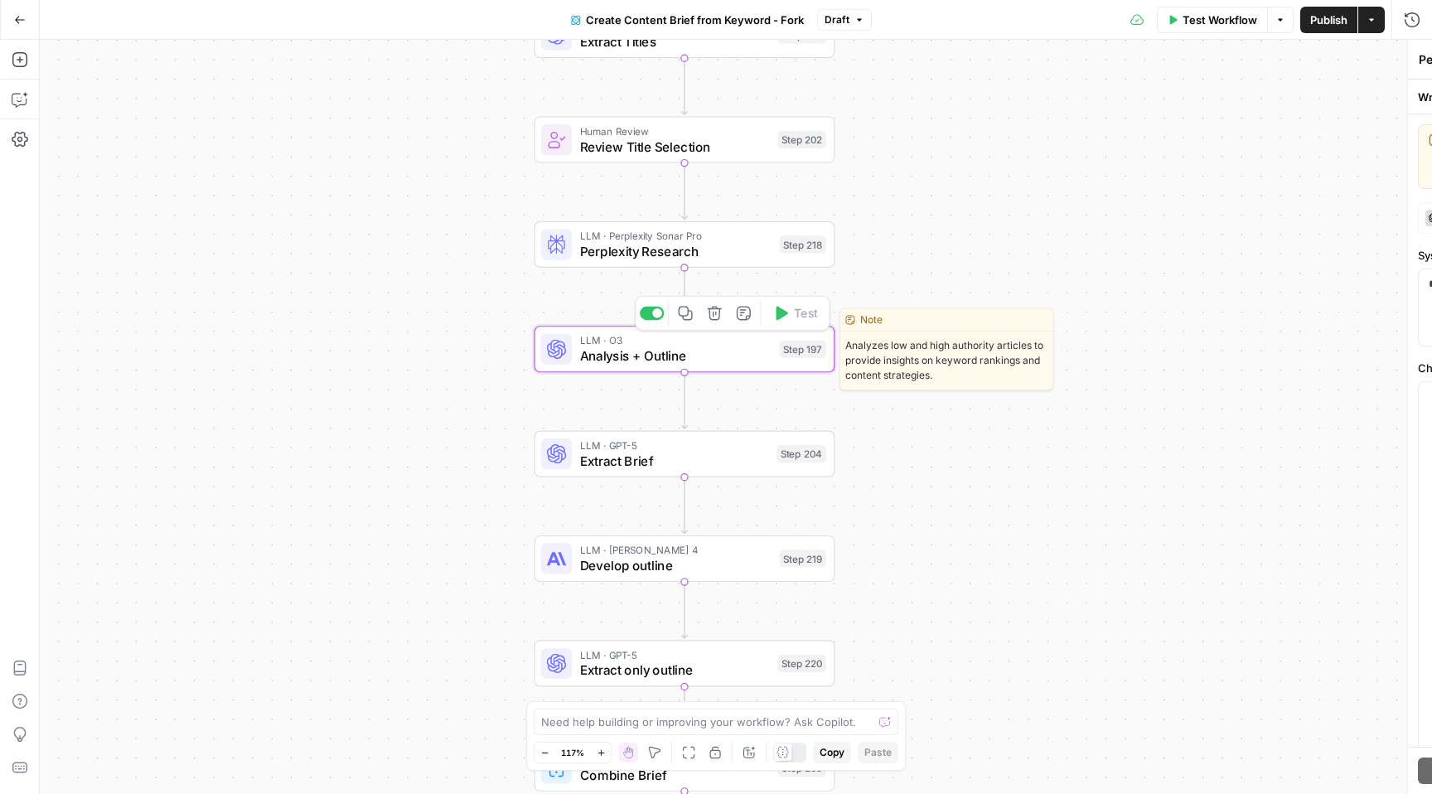
type textarea "Analysis + Outline"
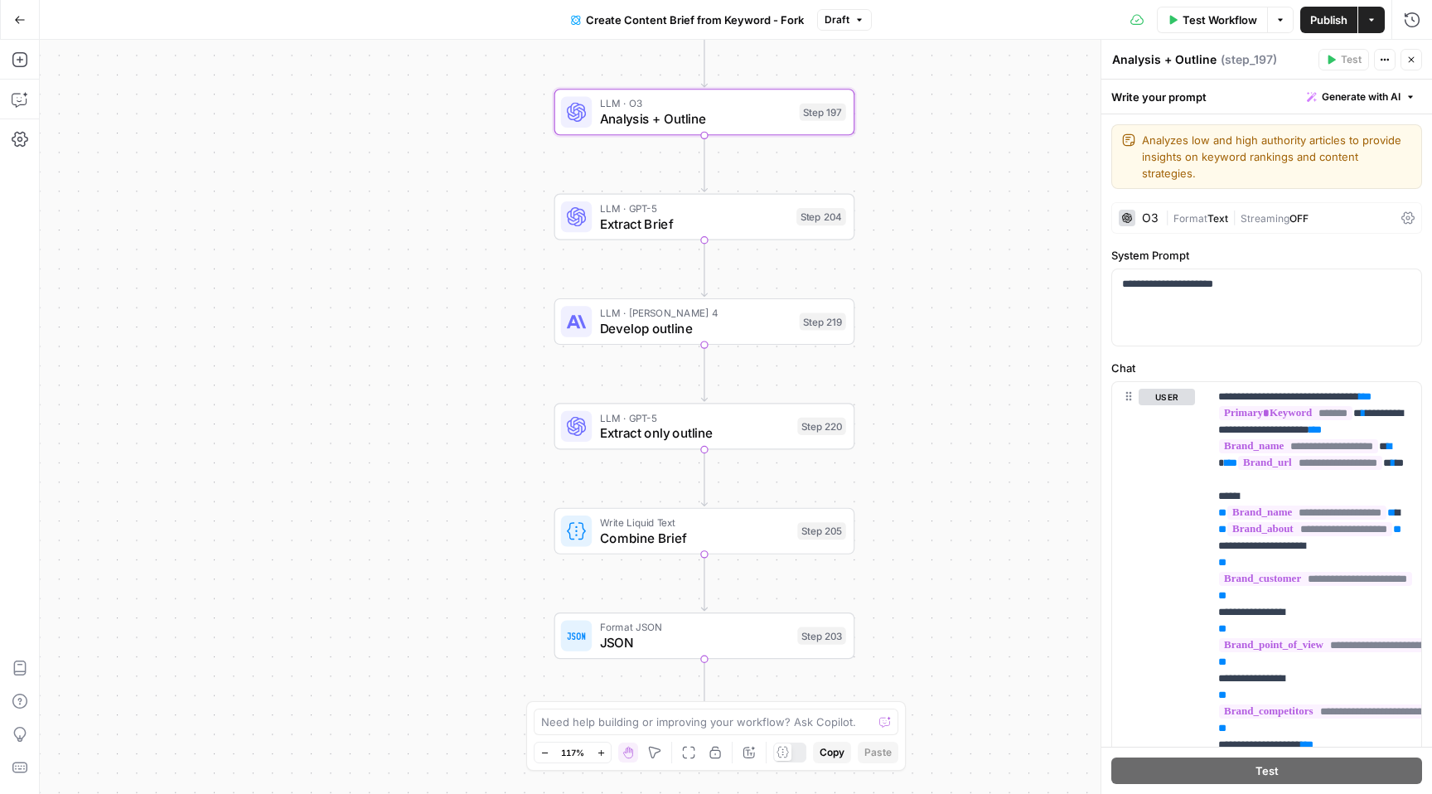
drag, startPoint x: 959, startPoint y: 507, endPoint x: 979, endPoint y: 270, distance: 237.9
click at [979, 270] on div "Workflow Set Inputs Inputs Google Search Perform Google Search Step 51 Loop Ite…" at bounding box center [736, 417] width 1392 height 754
click at [1372, 25] on button "Actions" at bounding box center [1371, 20] width 27 height 27
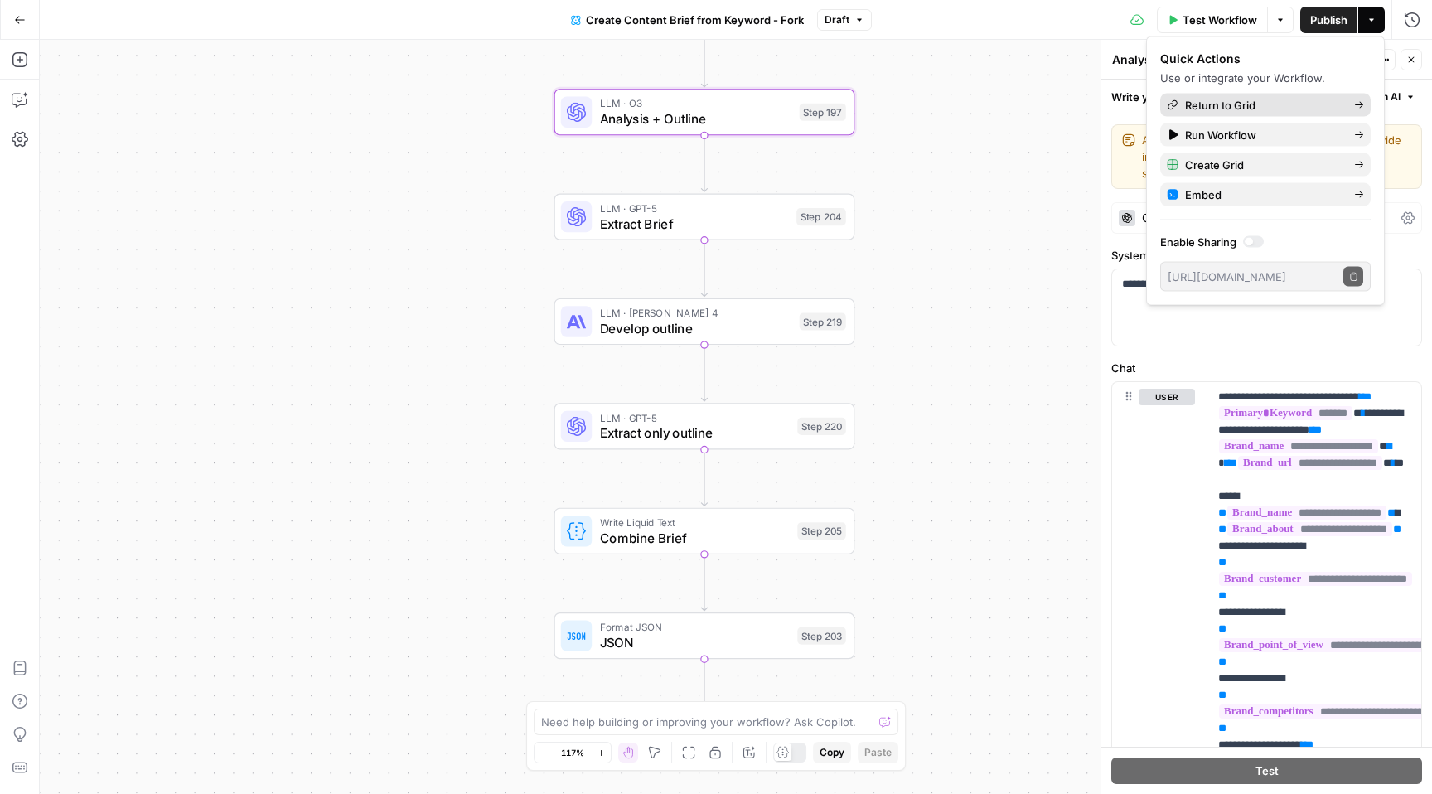
click at [1282, 104] on span "Return to Grid" at bounding box center [1263, 105] width 156 height 17
